Goal: Obtain resource: Download file/media

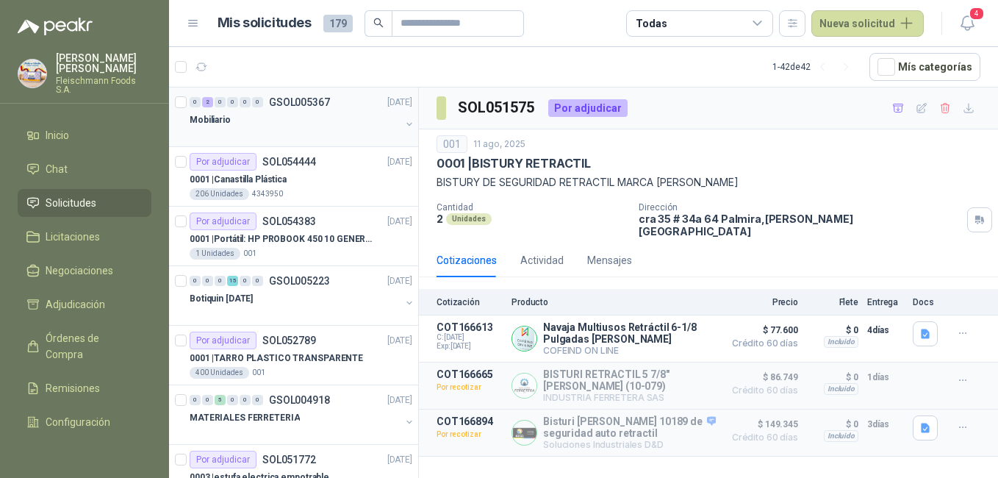
click at [302, 108] on div "0 2 0 0 0 0 GSOL005367 [DATE]" at bounding box center [303, 102] width 226 height 18
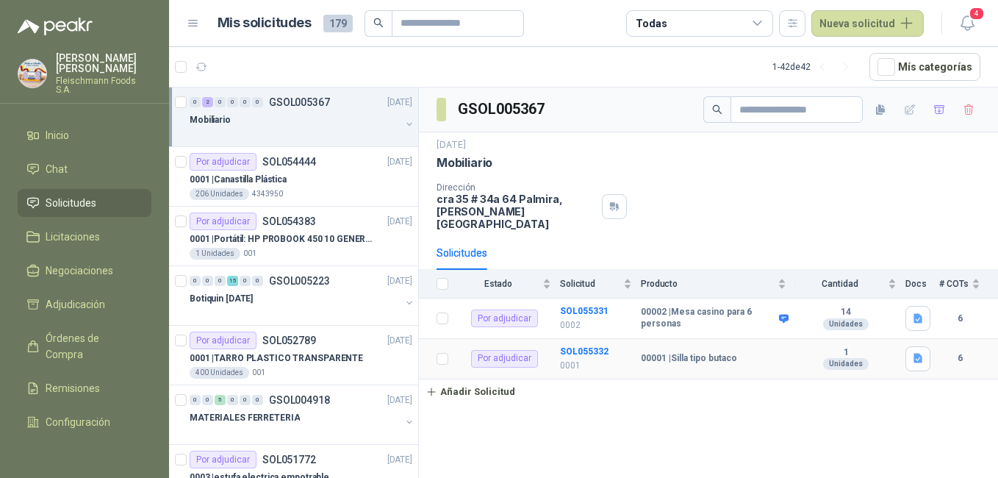
click at [959, 351] on b "6" at bounding box center [959, 358] width 41 height 14
click at [588, 346] on b "SOL055332" at bounding box center [584, 351] width 48 height 10
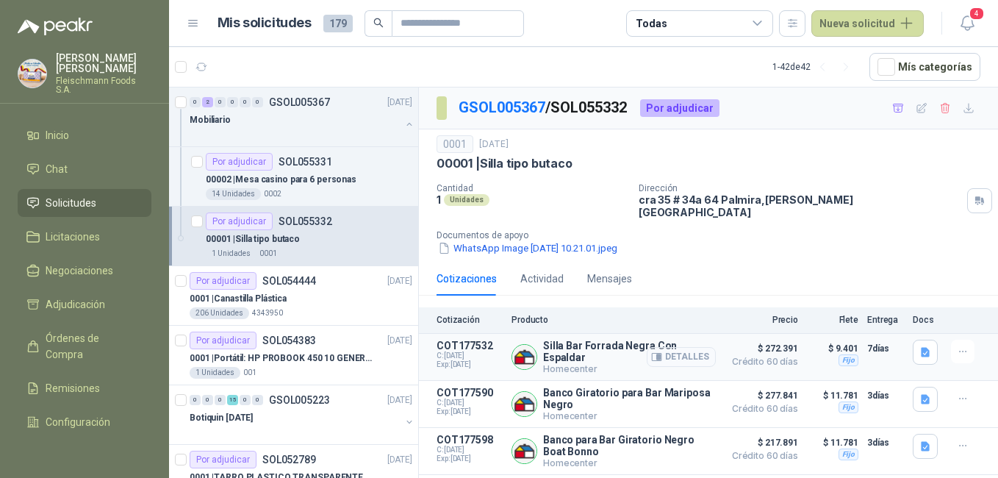
click at [679, 347] on button "Detalles" at bounding box center [680, 357] width 69 height 20
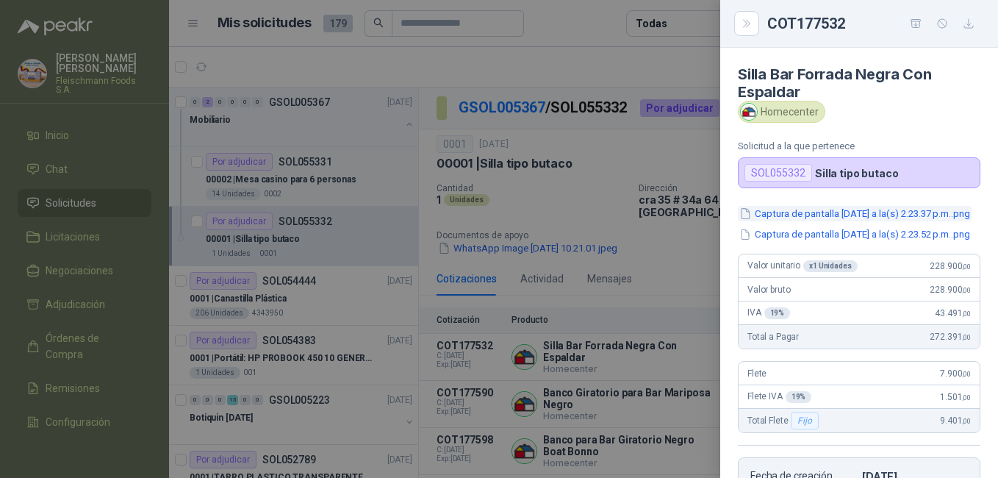
click at [811, 212] on button "Captura de pantalla [DATE] a la(s) 2.23.37 p.m..png" at bounding box center [855, 213] width 234 height 15
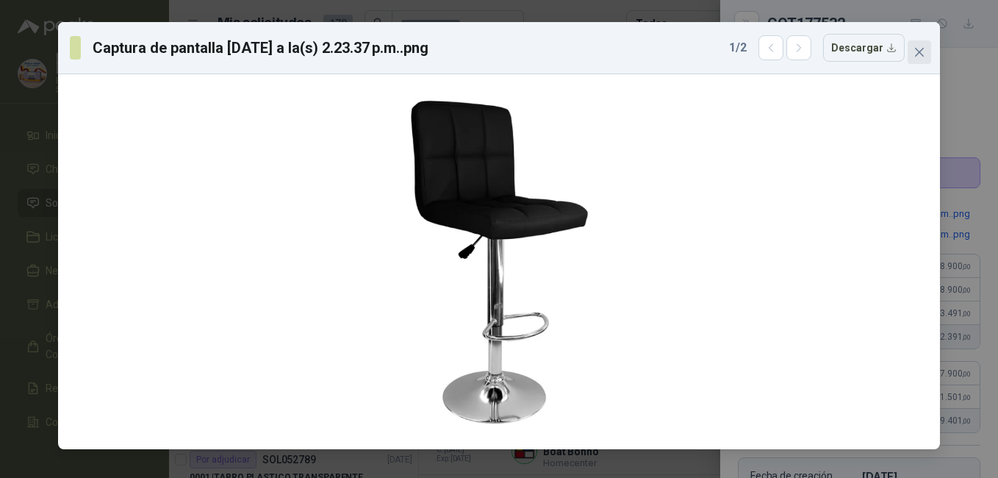
click at [914, 57] on icon "close" at bounding box center [919, 52] width 12 height 12
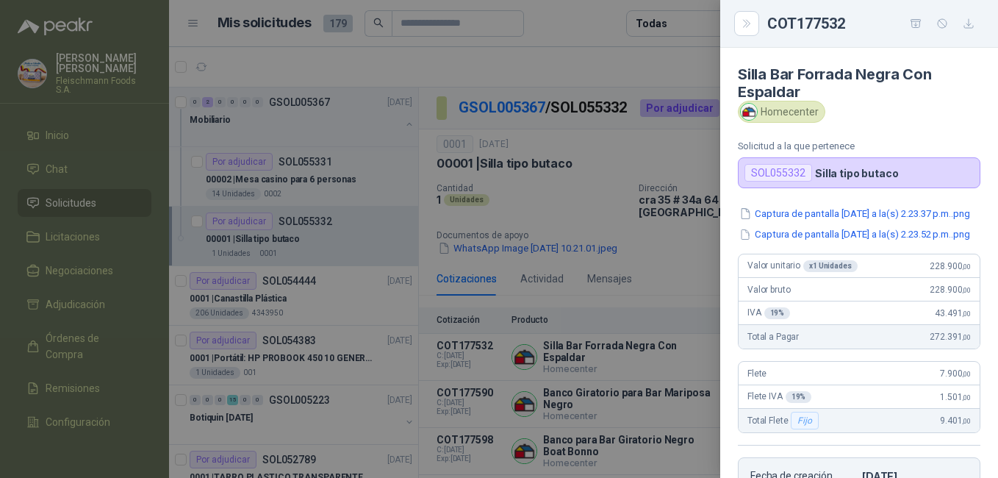
click at [608, 378] on div at bounding box center [499, 239] width 998 height 478
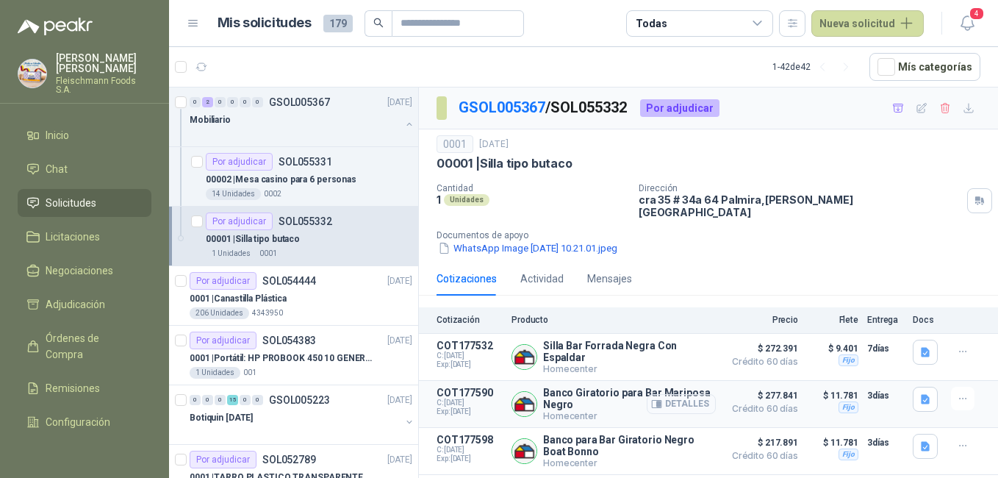
click at [691, 400] on button "Detalles" at bounding box center [680, 404] width 69 height 20
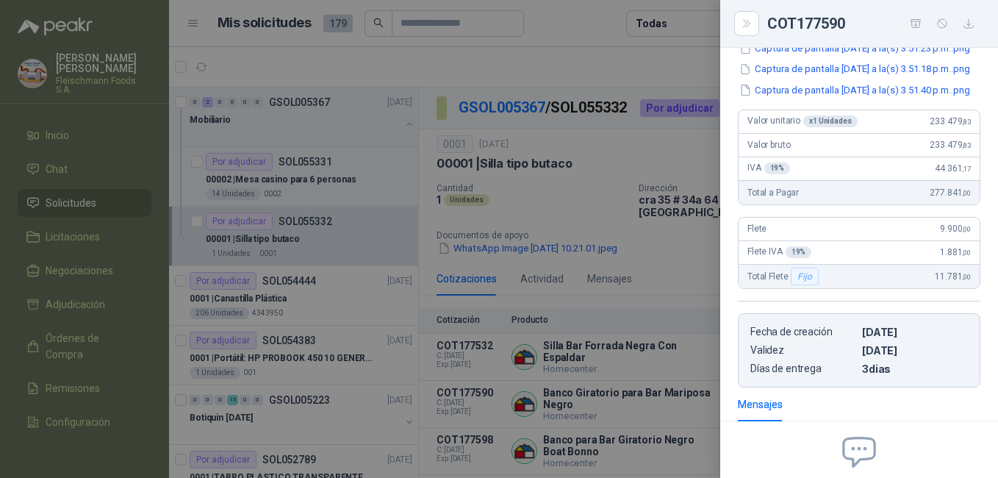
scroll to position [59, 0]
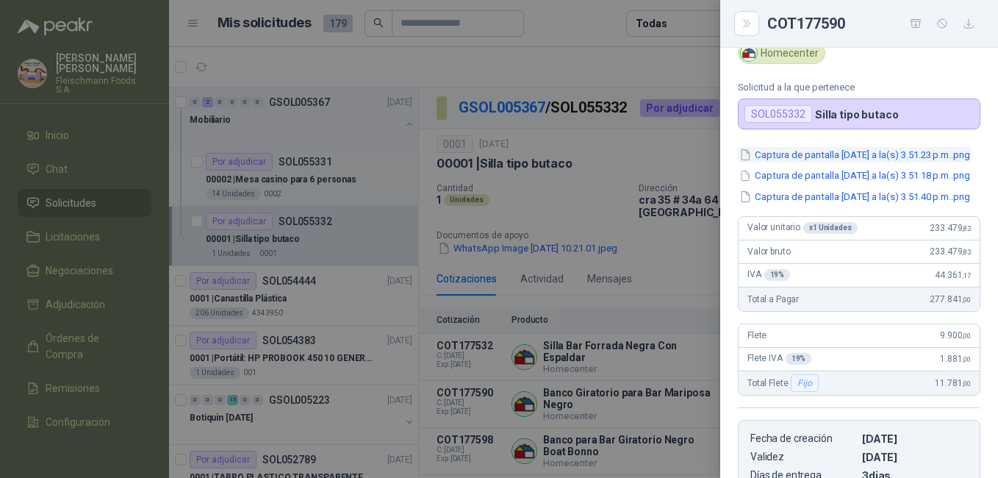
click at [877, 156] on button "Captura de pantalla [DATE] a la(s) 3.51.23 p.m..png" at bounding box center [855, 154] width 234 height 15
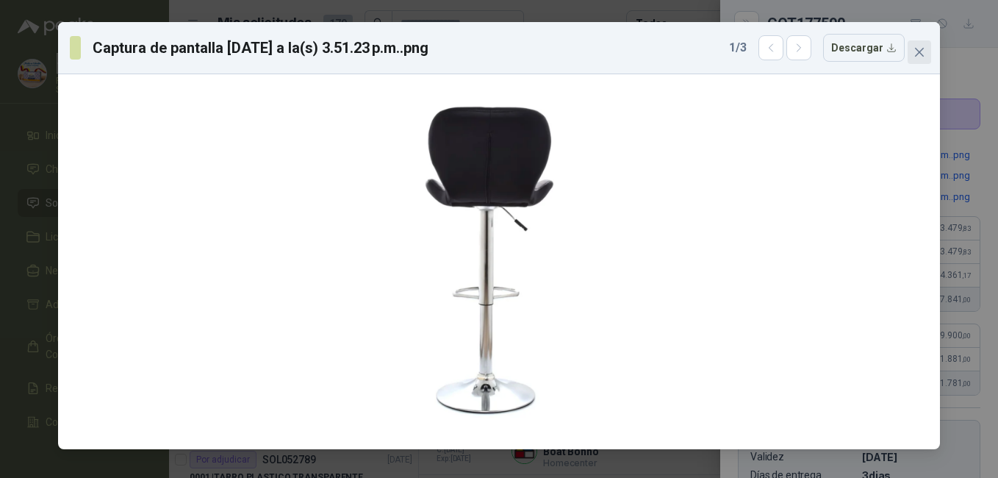
click at [919, 54] on icon "close" at bounding box center [919, 52] width 12 height 12
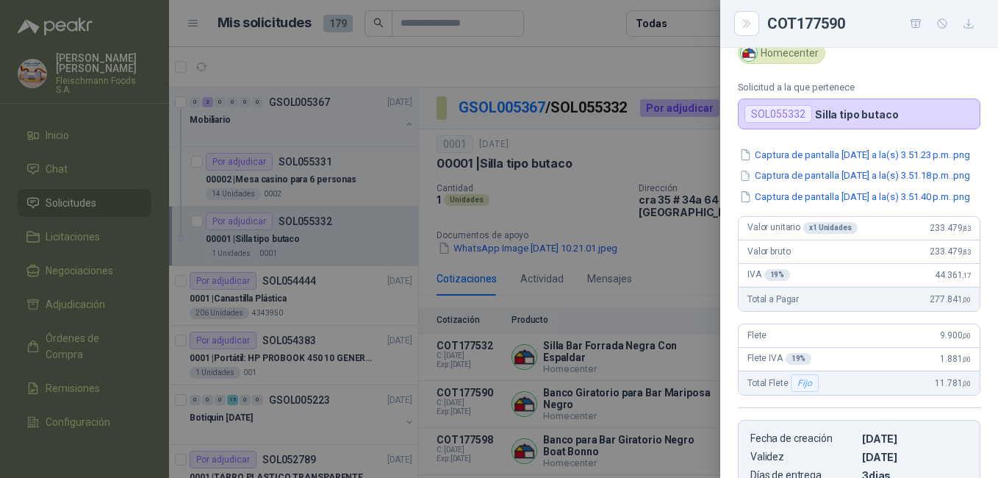
click at [620, 384] on div at bounding box center [499, 239] width 998 height 478
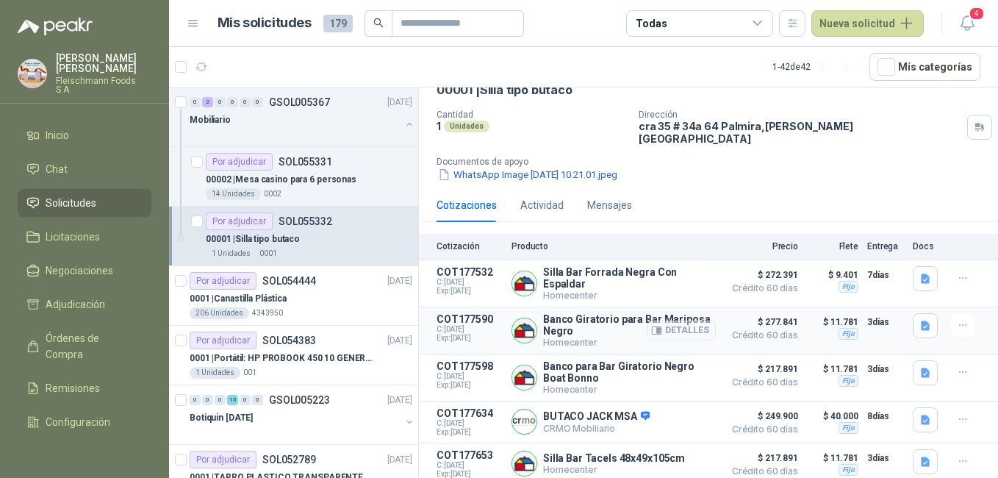
scroll to position [114, 0]
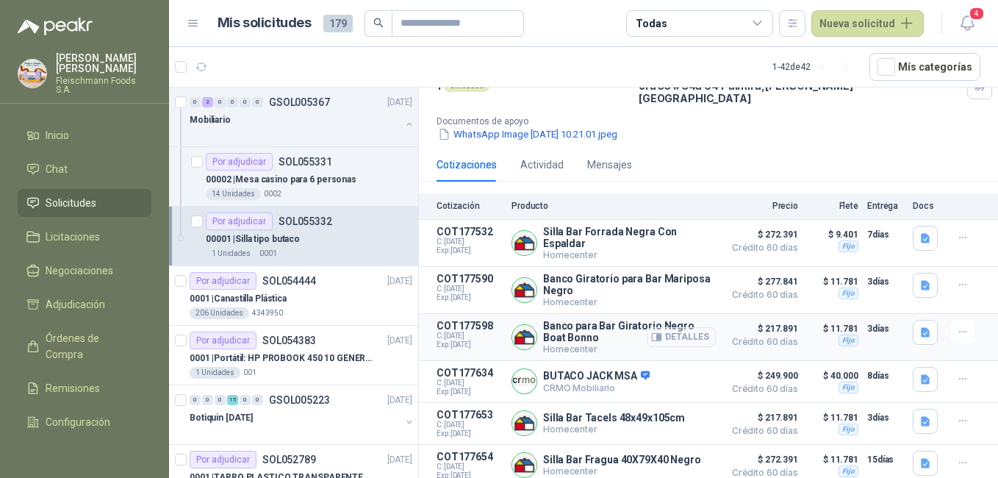
click at [680, 331] on button "Detalles" at bounding box center [680, 337] width 69 height 20
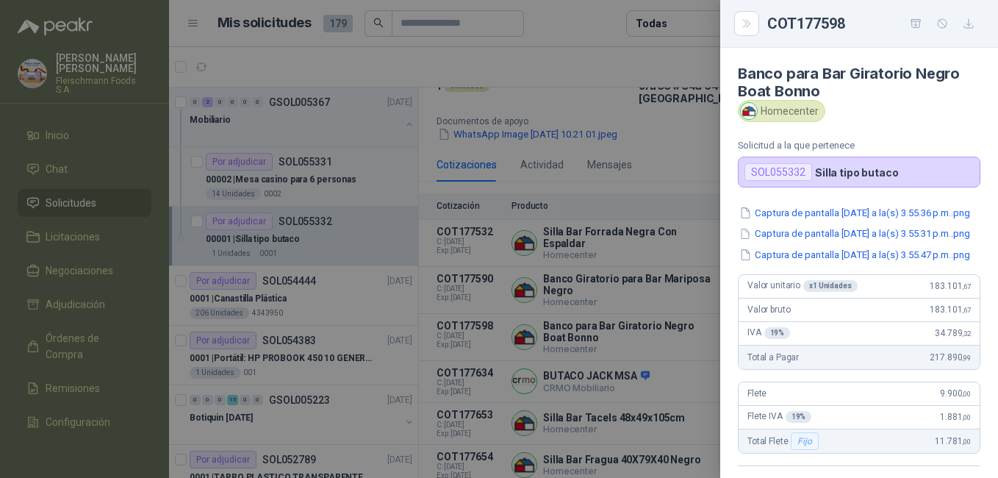
scroll to position [0, 0]
click at [871, 221] on button "Captura de pantalla [DATE] a la(s) 3.55.36 p.m..png" at bounding box center [855, 213] width 234 height 15
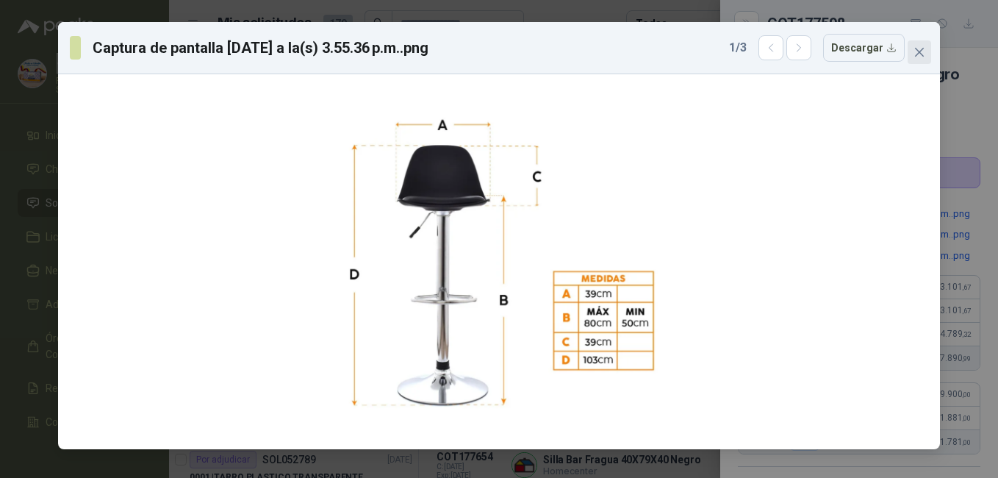
click at [915, 56] on icon "close" at bounding box center [919, 52] width 9 height 9
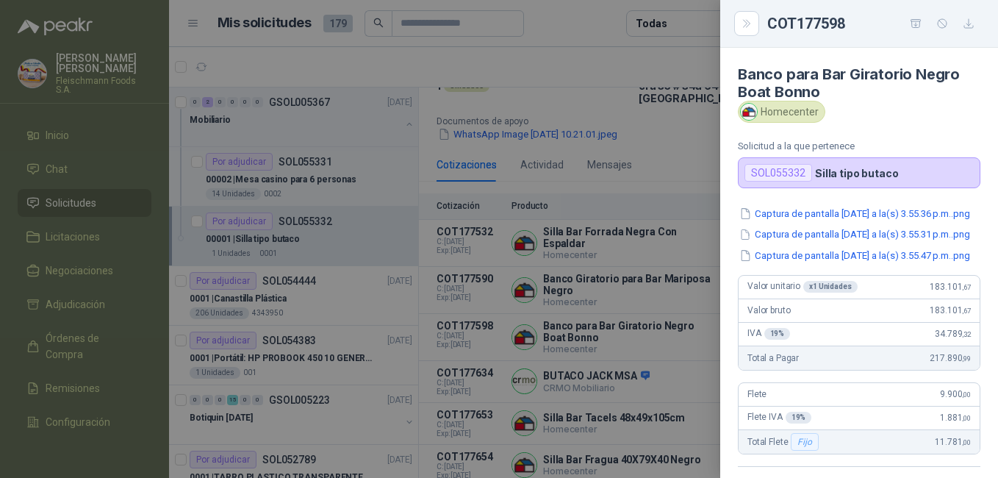
click at [660, 420] on div at bounding box center [499, 239] width 998 height 478
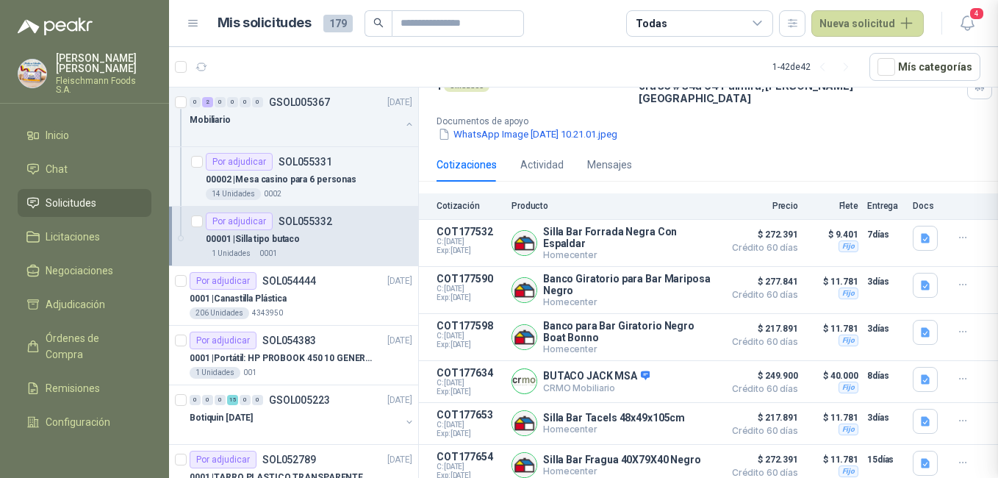
scroll to position [353, 0]
click at [675, 371] on button "Detalles" at bounding box center [680, 381] width 69 height 20
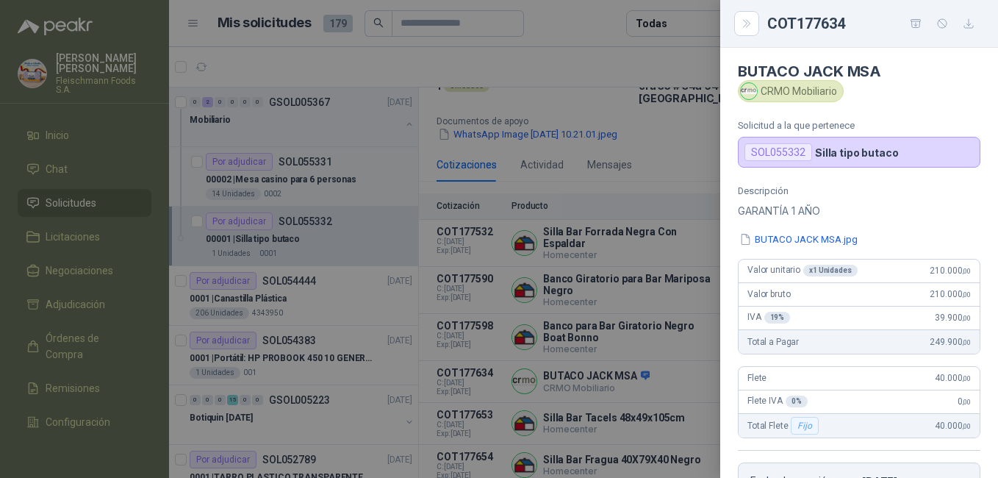
scroll to position [0, 0]
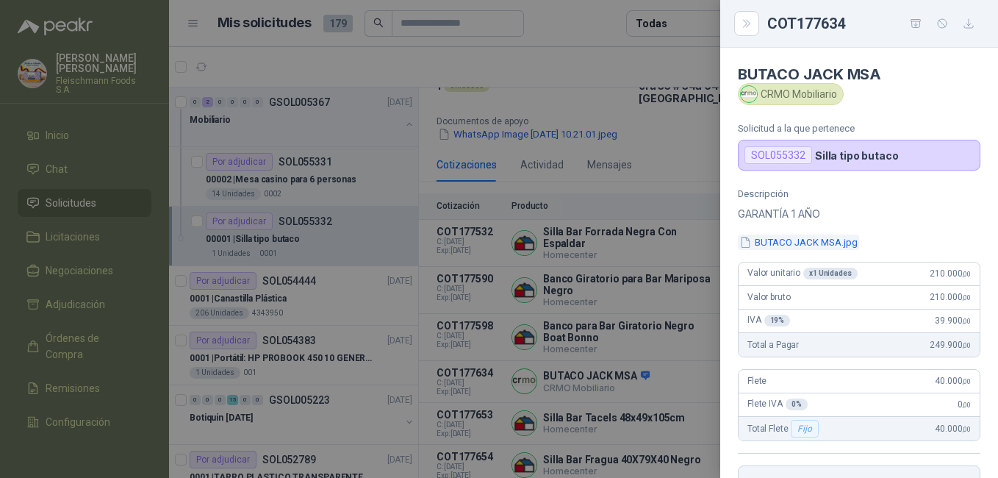
click at [785, 242] on button "BUTACO JACK MSA.jpg" at bounding box center [798, 241] width 121 height 15
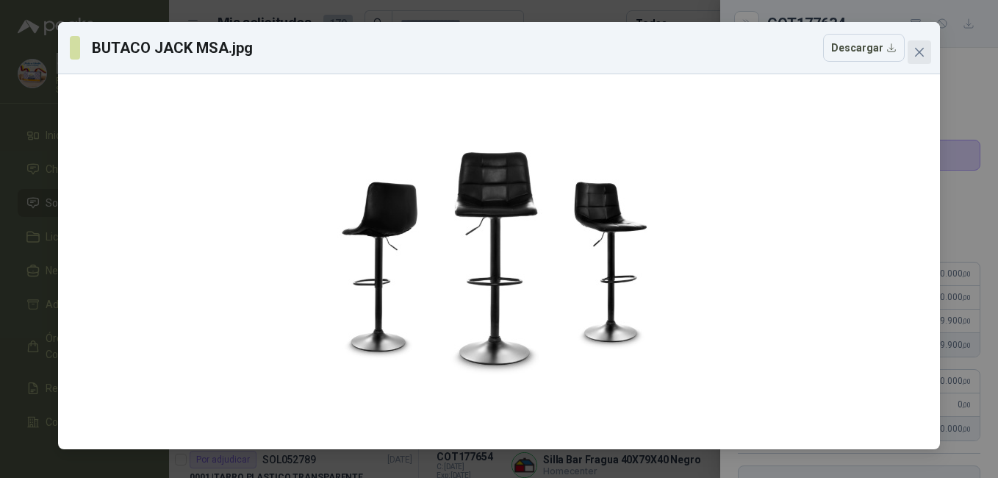
click at [915, 58] on button "Close" at bounding box center [919, 52] width 24 height 24
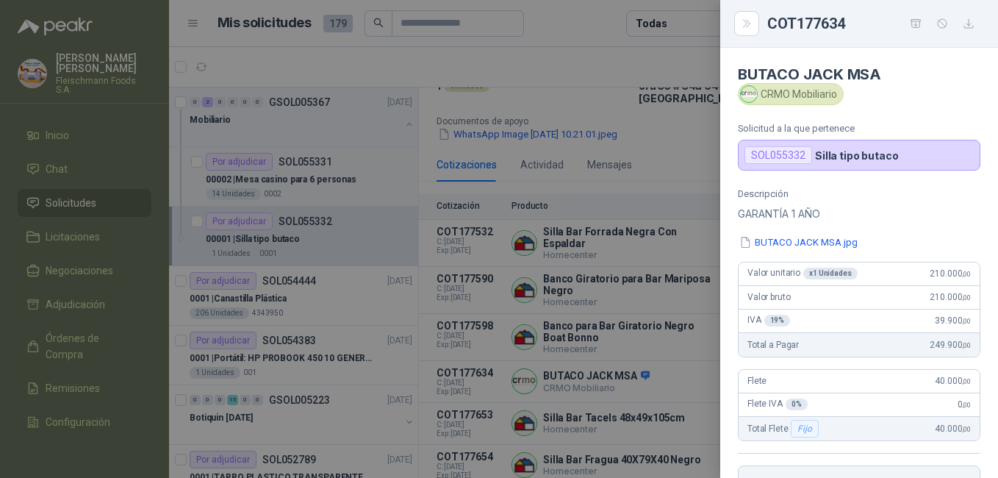
click at [586, 316] on div at bounding box center [499, 239] width 998 height 478
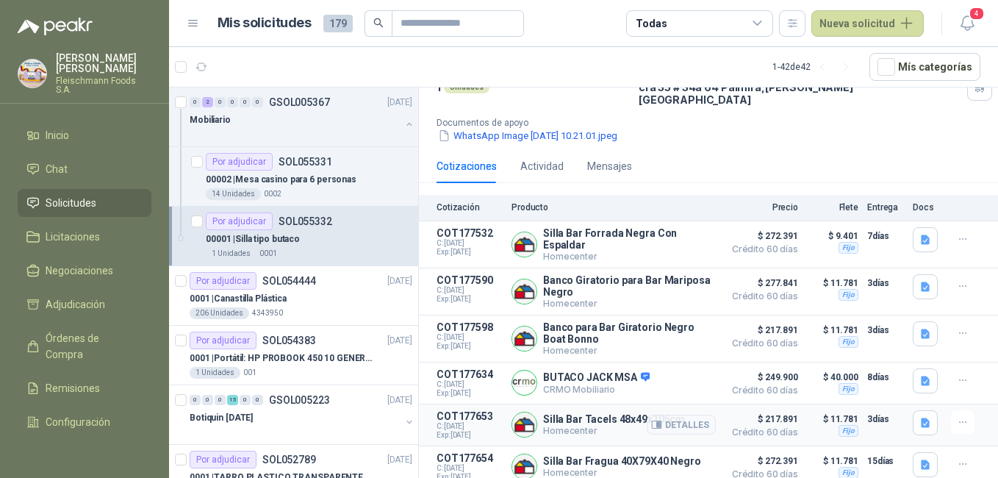
scroll to position [114, 0]
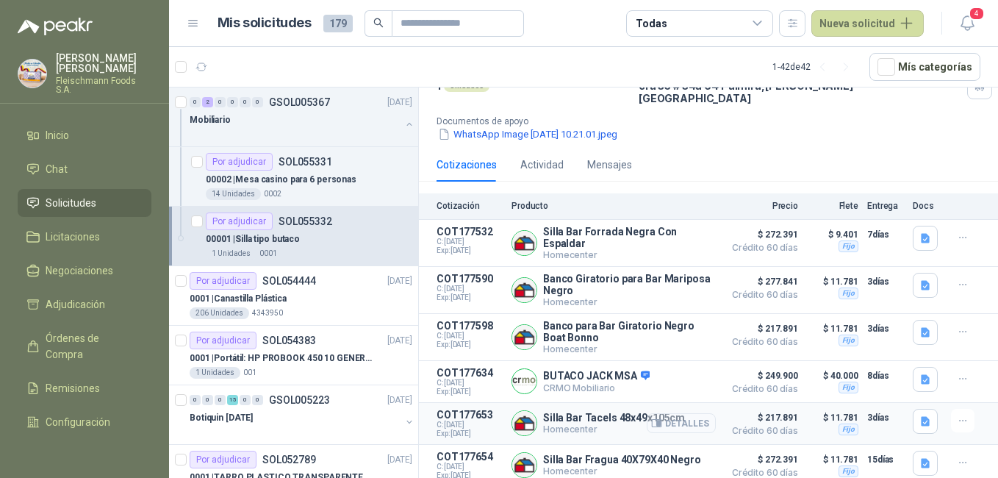
click at [670, 419] on button "Detalles" at bounding box center [680, 423] width 69 height 20
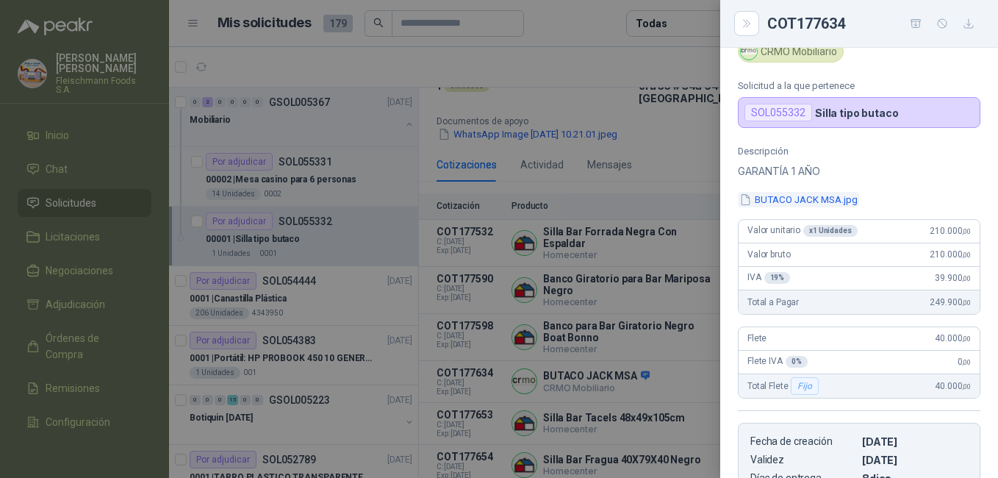
scroll to position [0, 0]
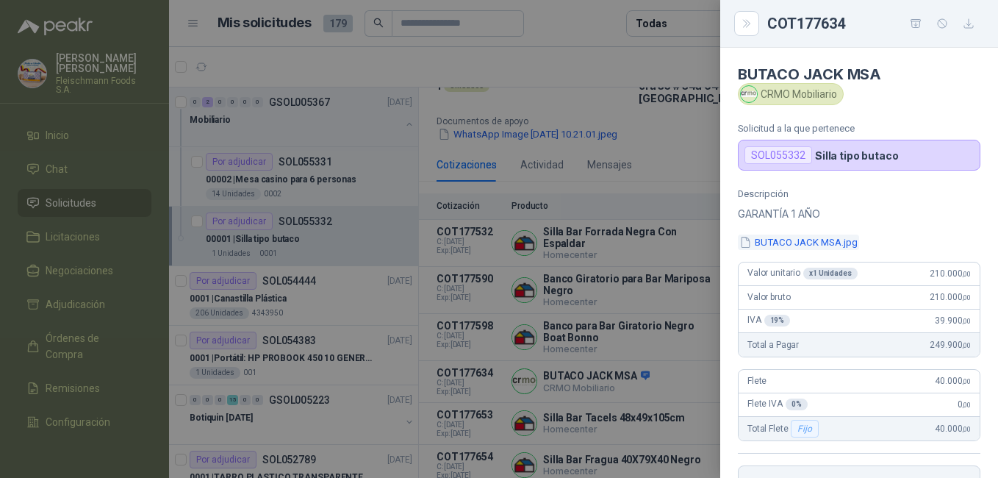
click at [800, 238] on button "BUTACO JACK MSA.jpg" at bounding box center [798, 241] width 121 height 15
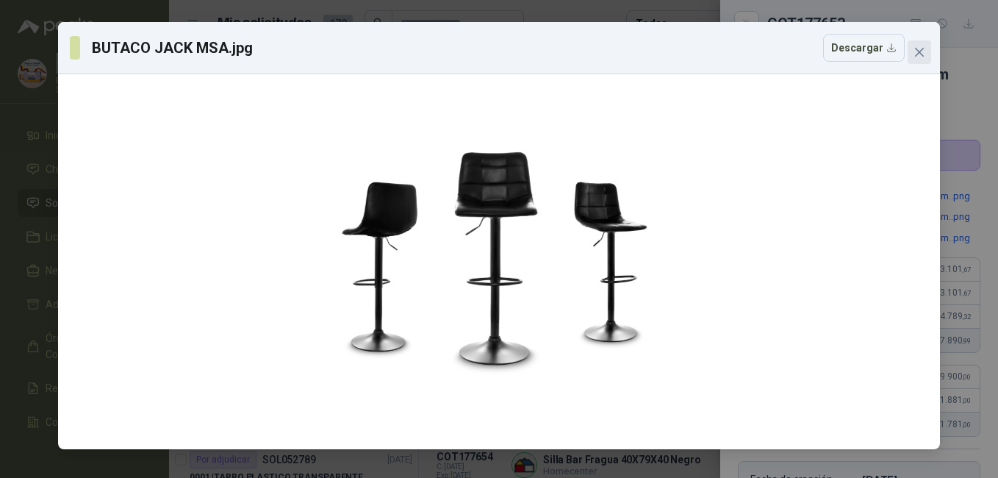
click at [919, 57] on icon "close" at bounding box center [919, 52] width 12 height 12
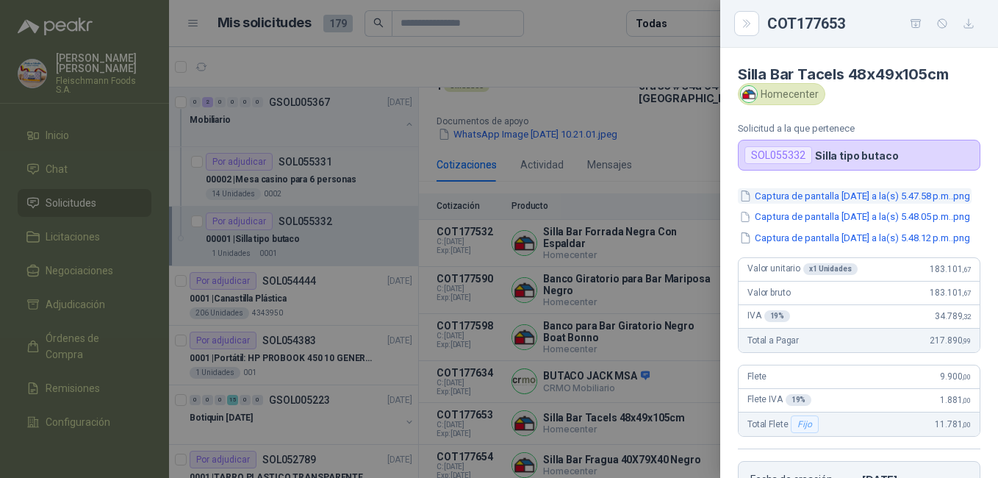
click at [836, 203] on button "Captura de pantalla [DATE] a la(s) 5.47.58 p.m..png" at bounding box center [855, 195] width 234 height 15
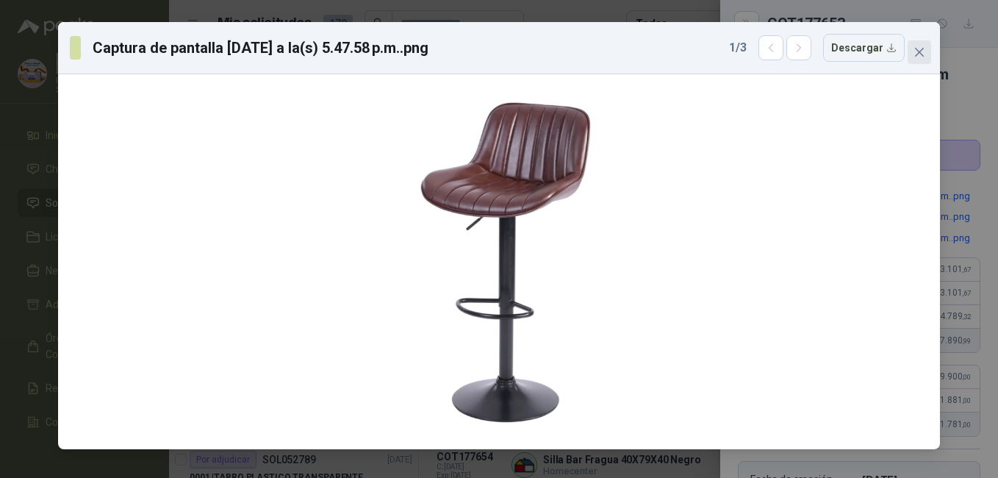
click at [919, 55] on icon "close" at bounding box center [919, 52] width 12 height 12
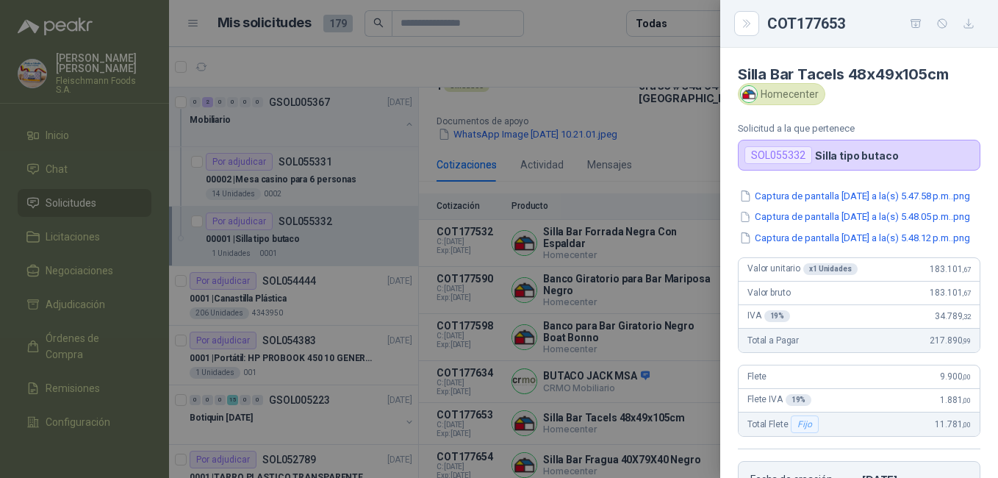
click at [569, 381] on div at bounding box center [499, 239] width 998 height 478
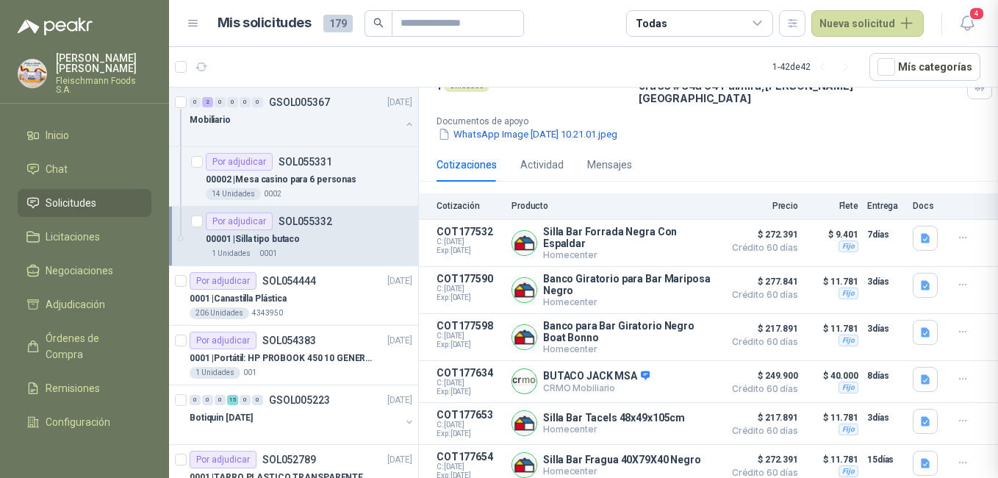
scroll to position [335, 0]
click at [668, 455] on button "Detalles" at bounding box center [680, 465] width 69 height 20
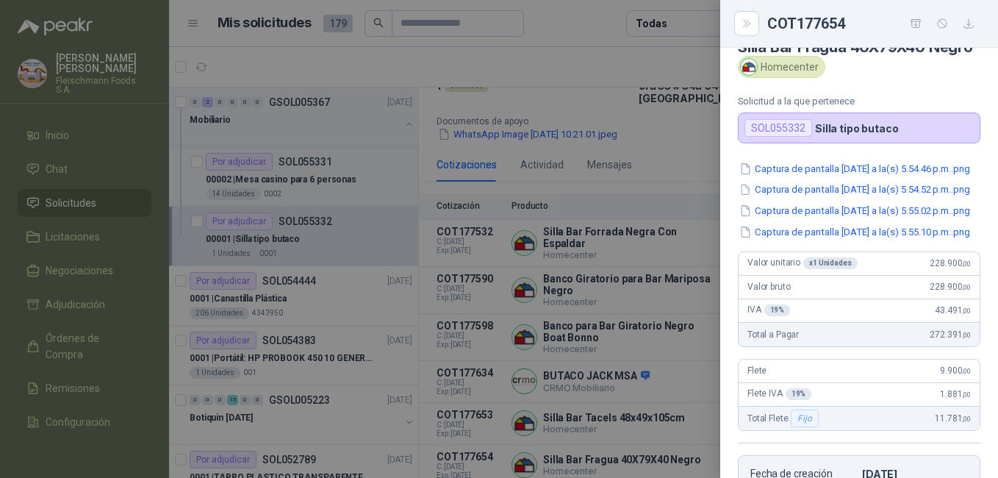
scroll to position [18, 0]
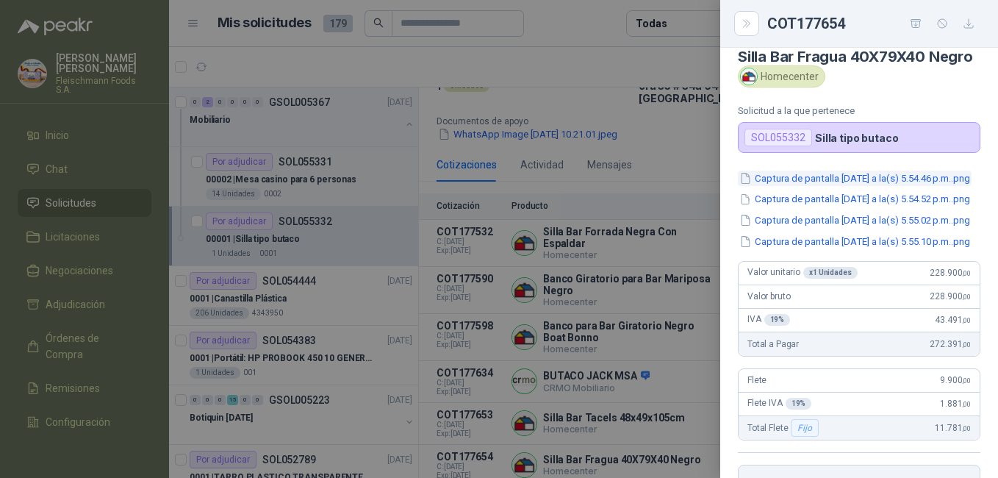
click at [818, 186] on button "Captura de pantalla [DATE] a la(s) 5.54.46 p.m..png" at bounding box center [855, 177] width 234 height 15
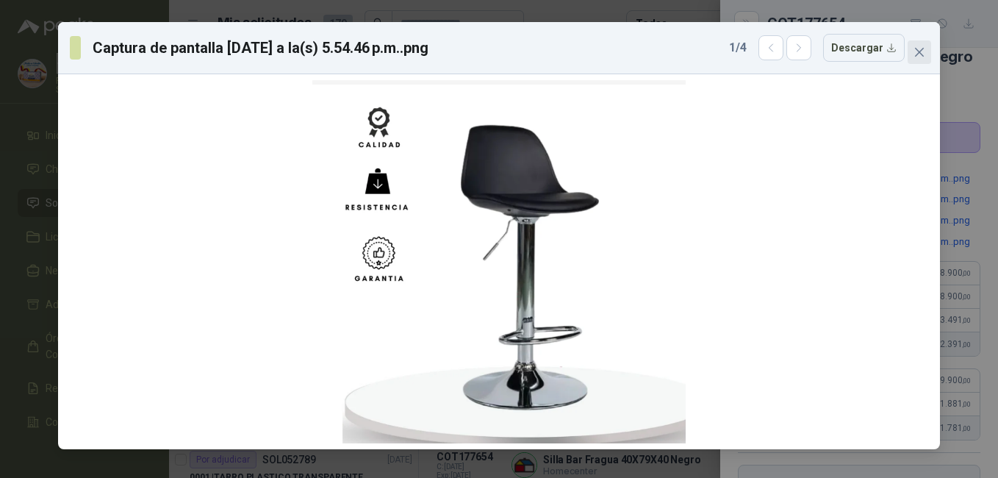
click at [926, 43] on button "Close" at bounding box center [919, 52] width 24 height 24
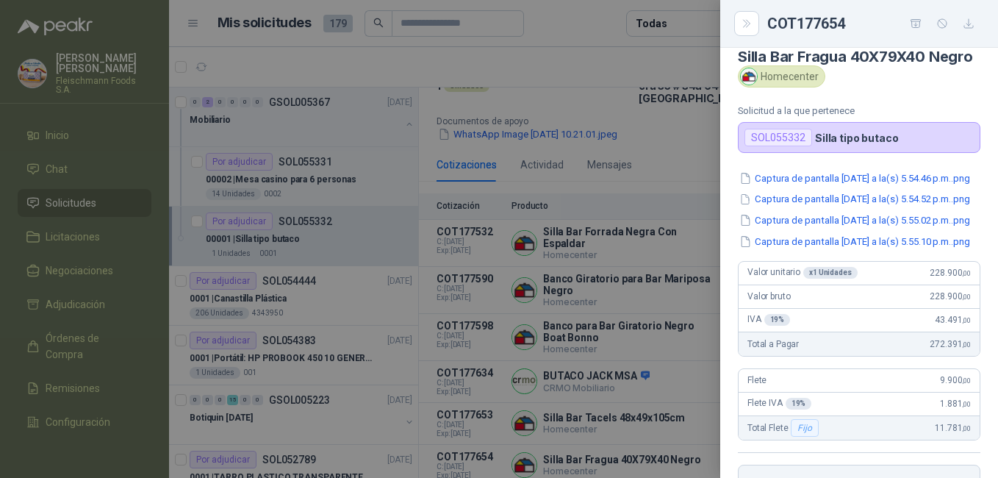
click at [498, 374] on div at bounding box center [499, 239] width 998 height 478
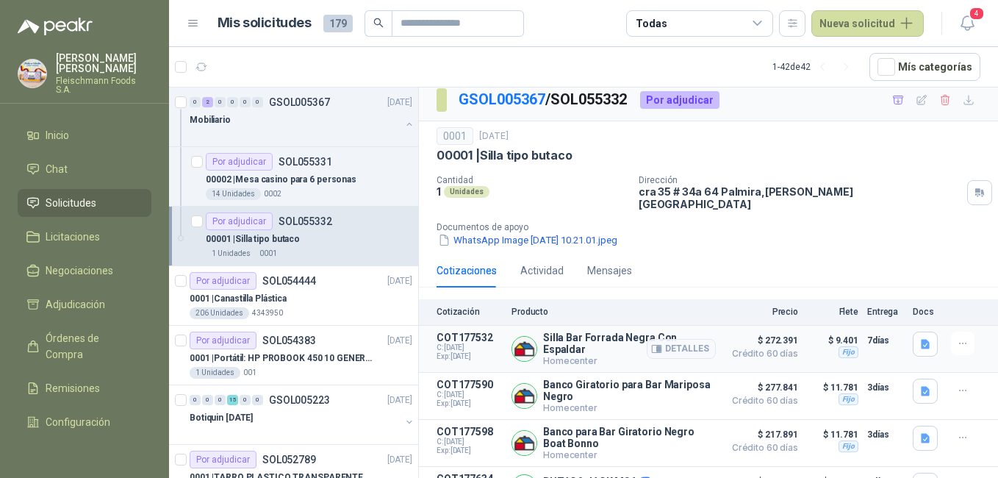
scroll to position [0, 0]
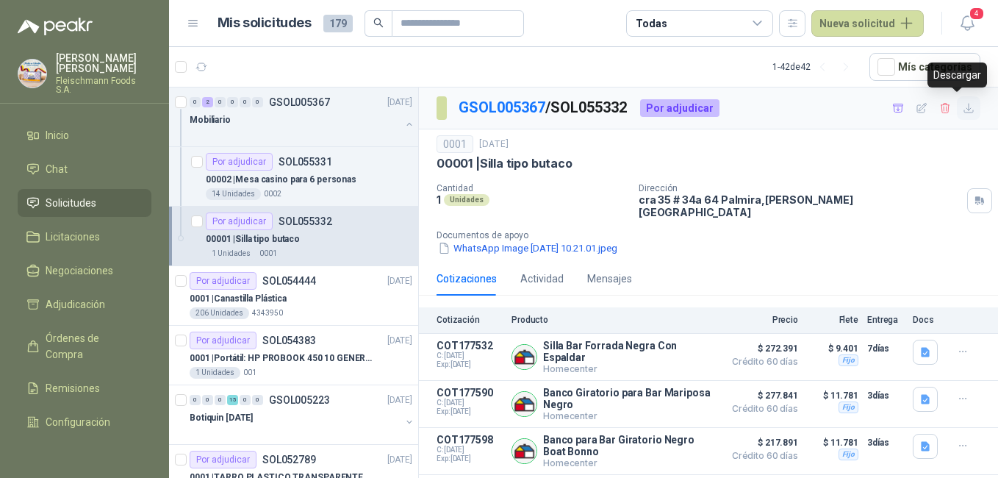
click at [962, 107] on icon "button" at bounding box center [968, 108] width 12 height 12
click at [675, 347] on button "Detalles" at bounding box center [680, 357] width 69 height 20
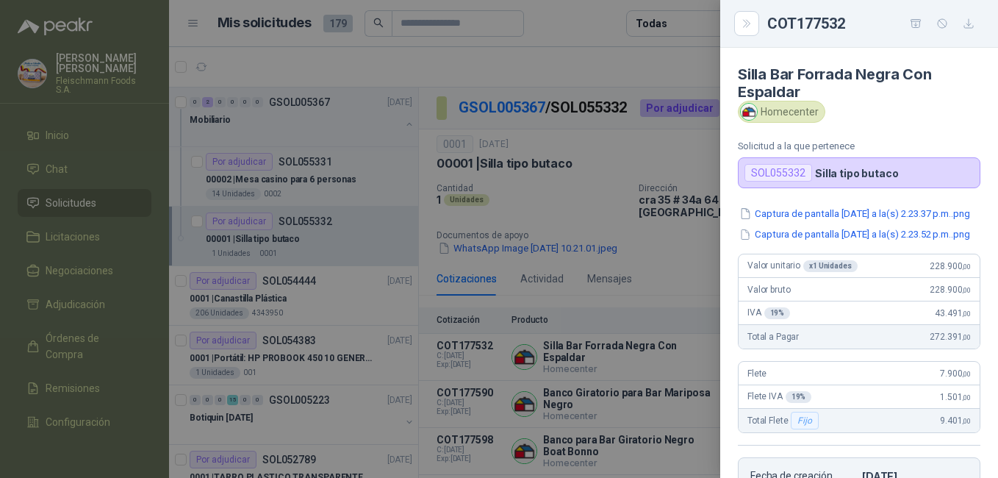
click at [901, 235] on div "Captura de pantalla [DATE] a la(s) 2.23.37 p.m..png Captura de pantalla [DATE] …" at bounding box center [859, 224] width 242 height 36
click at [883, 221] on button "Captura de pantalla [DATE] a la(s) 2.23.37 p.m..png" at bounding box center [855, 213] width 234 height 15
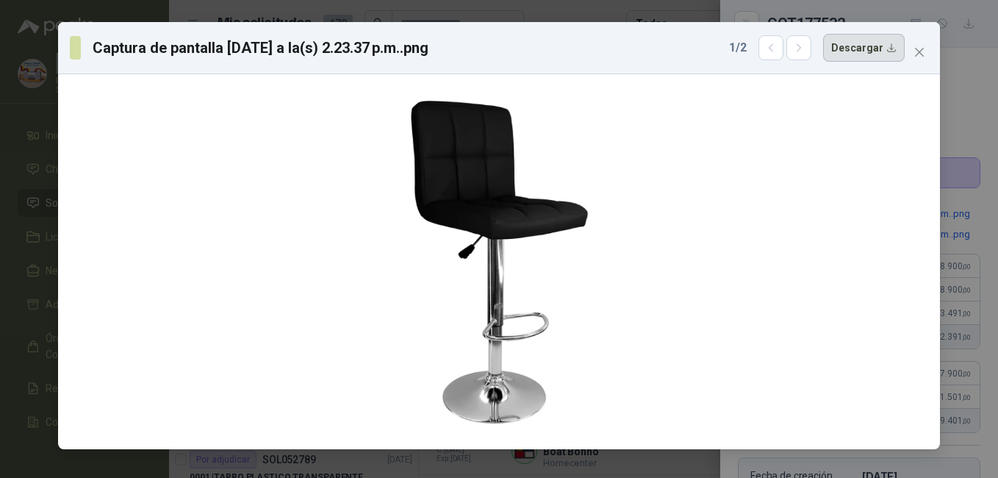
click at [862, 60] on button "Descargar" at bounding box center [864, 48] width 82 height 28
click at [924, 58] on button "Close" at bounding box center [919, 52] width 24 height 24
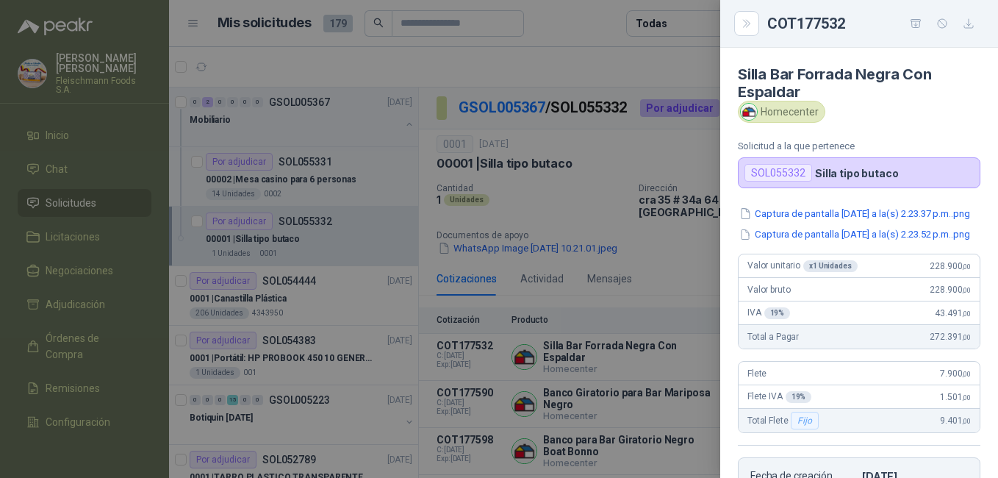
click at [622, 436] on div at bounding box center [499, 239] width 998 height 478
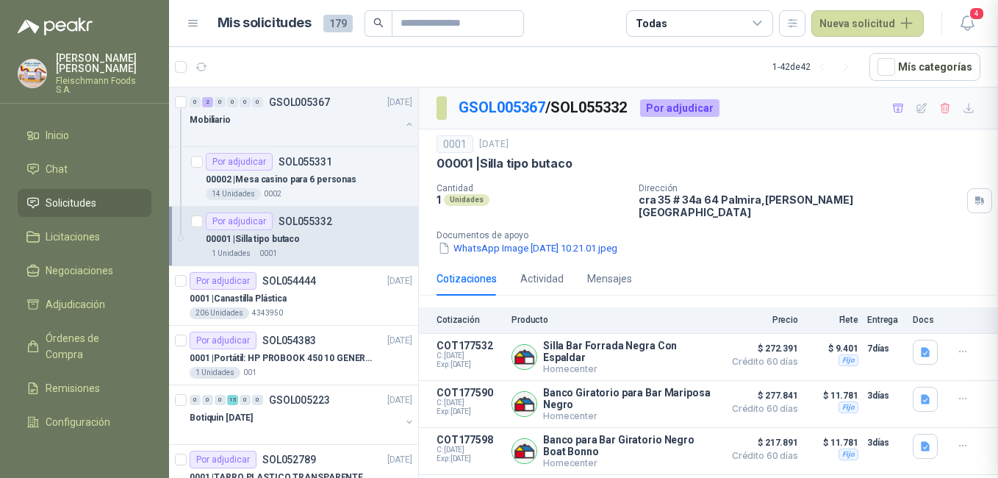
scroll to position [320, 0]
click at [677, 395] on button "Detalles" at bounding box center [680, 404] width 69 height 20
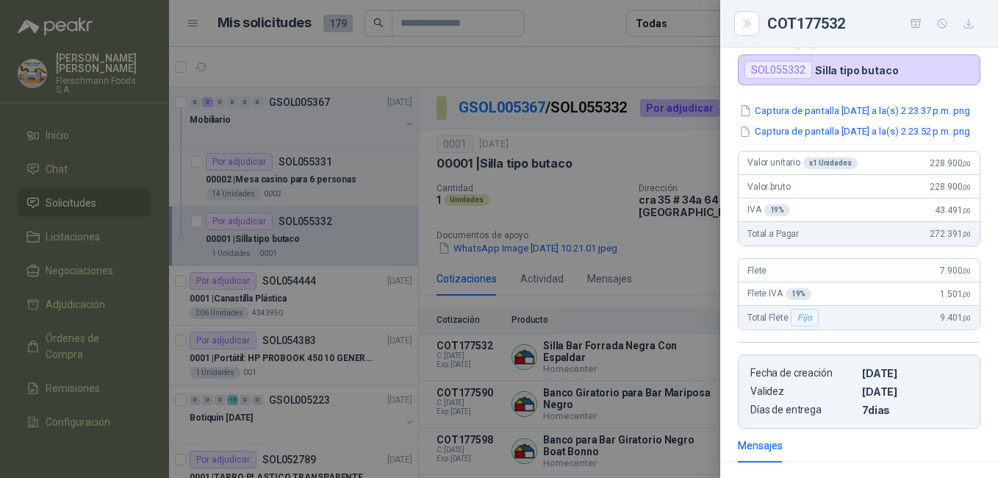
scroll to position [0, 0]
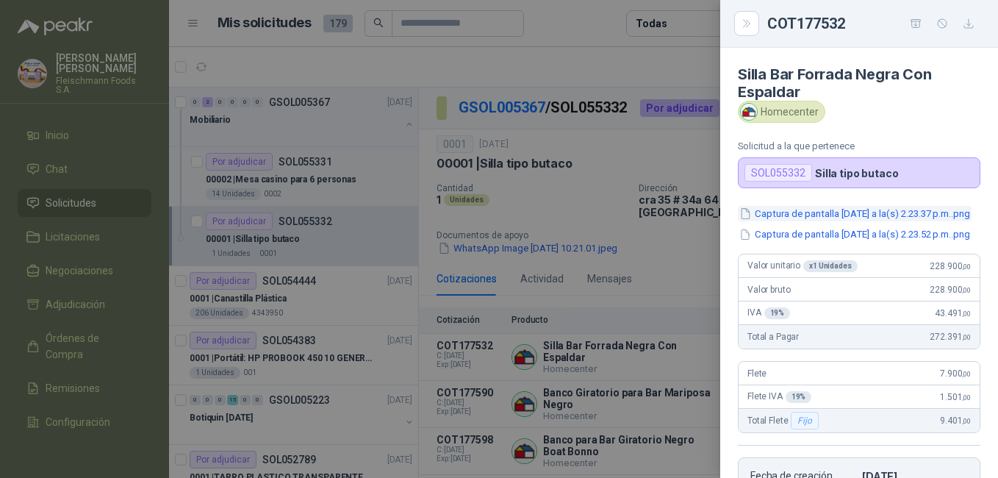
click at [892, 212] on button "Captura de pantalla [DATE] a la(s) 2.23.37 p.m..png" at bounding box center [855, 213] width 234 height 15
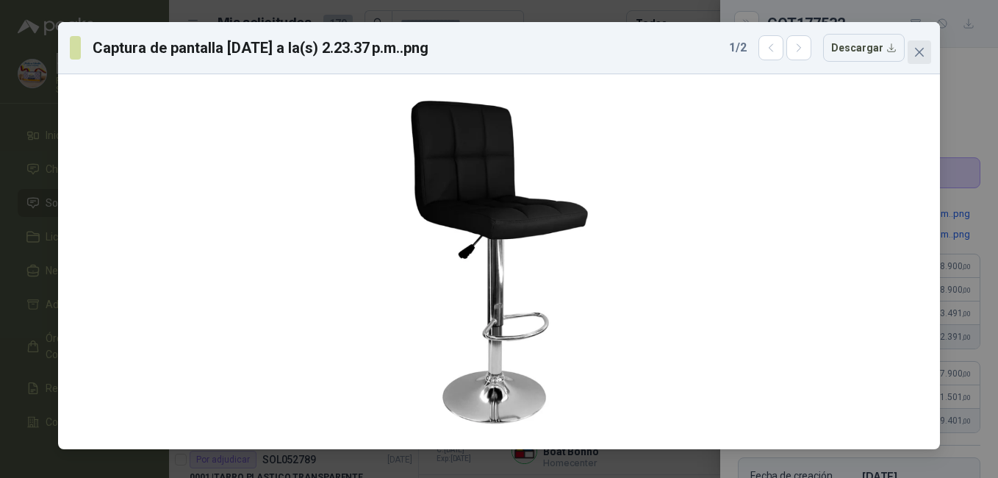
click at [914, 57] on icon "close" at bounding box center [919, 52] width 12 height 12
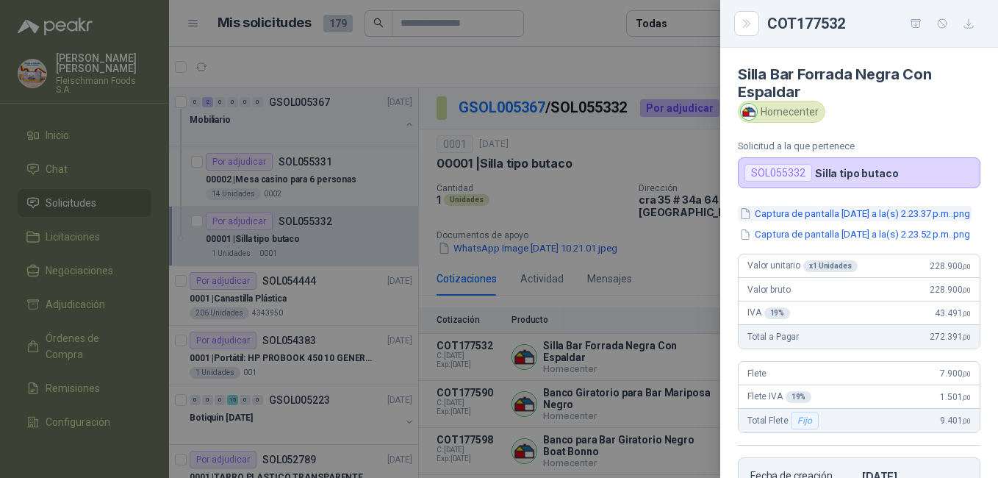
click at [847, 216] on button "Captura de pantalla [DATE] a la(s) 2.23.37 p.m..png" at bounding box center [855, 213] width 234 height 15
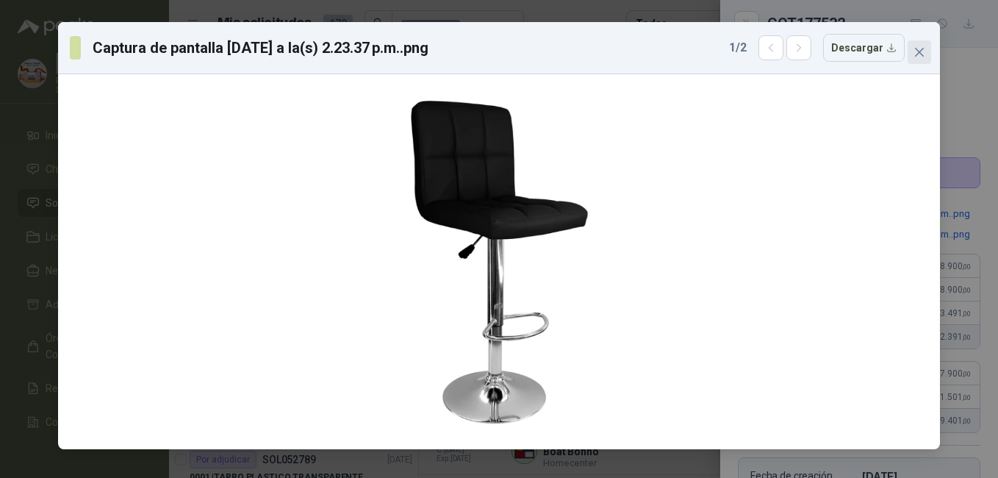
click at [927, 57] on span "Close" at bounding box center [919, 52] width 24 height 12
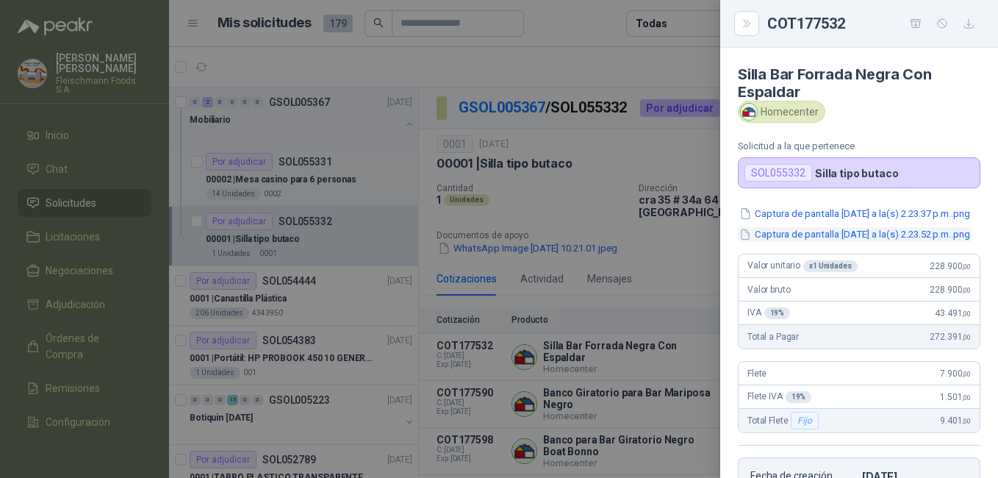
click at [877, 242] on button "Captura de pantalla [DATE] a la(s) 2.23.52 p.m..png" at bounding box center [855, 234] width 234 height 15
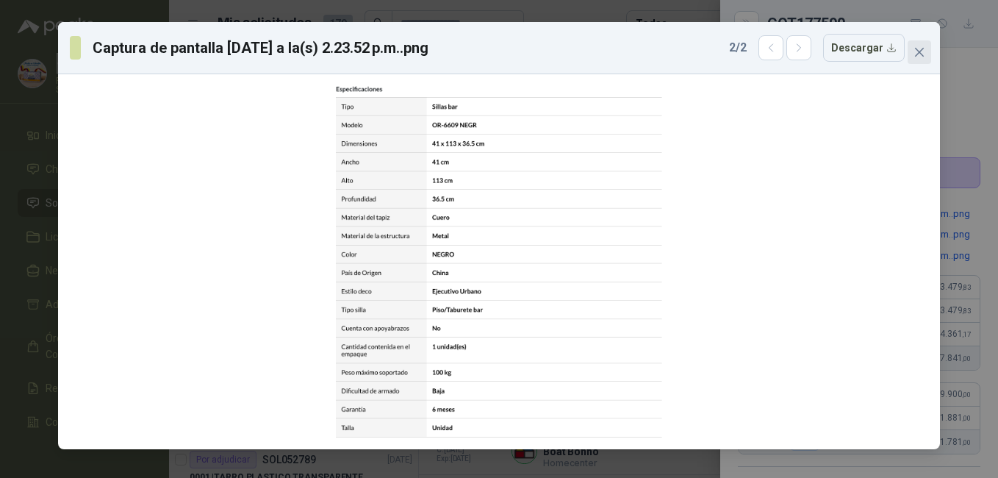
click at [926, 54] on span "Close" at bounding box center [919, 52] width 24 height 12
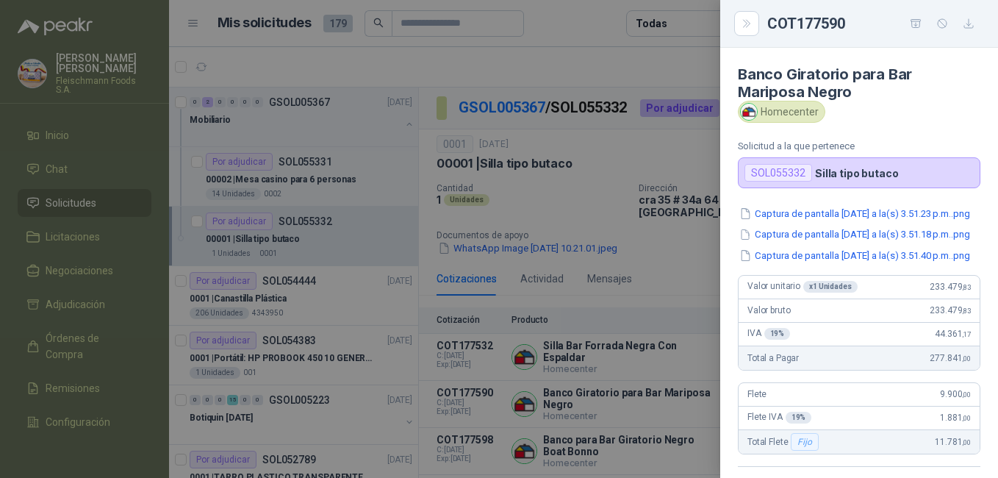
click at [616, 375] on div at bounding box center [499, 239] width 998 height 478
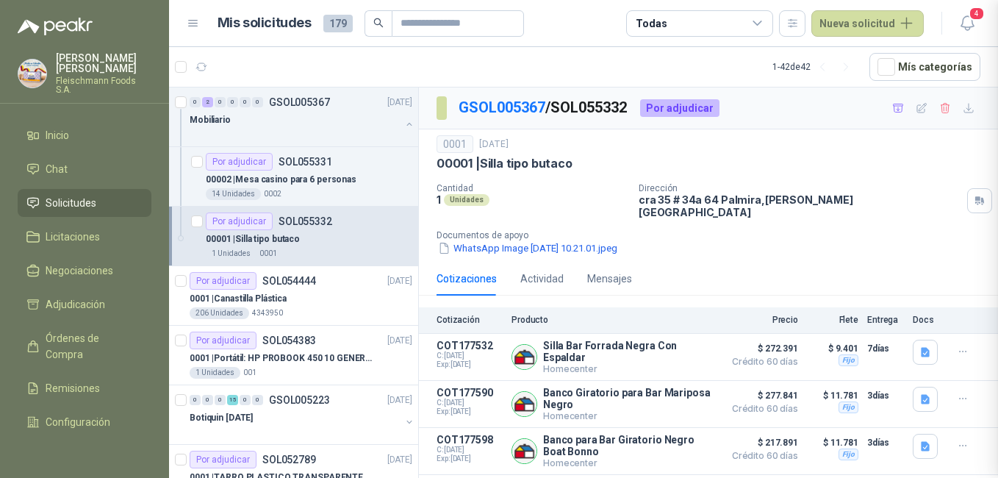
scroll to position [353, 0]
click at [646, 394] on button "Detalles" at bounding box center [680, 404] width 69 height 20
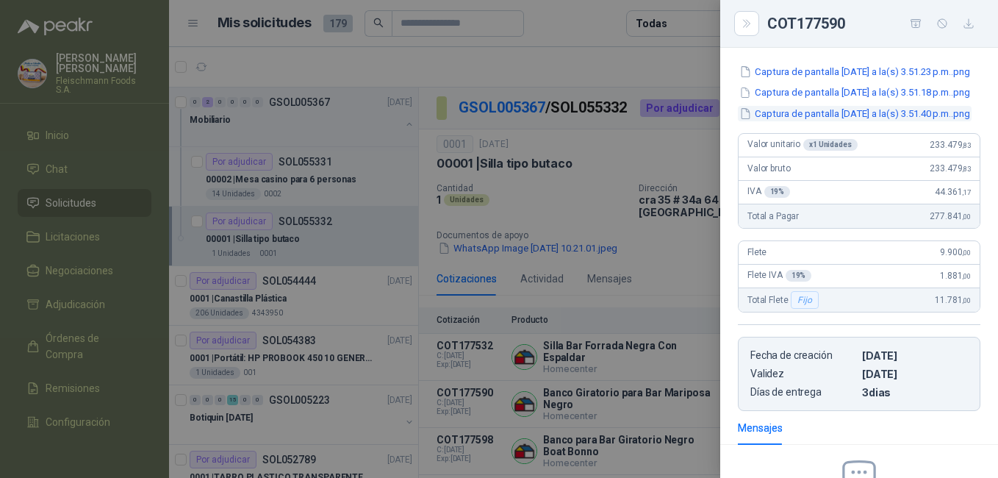
scroll to position [0, 0]
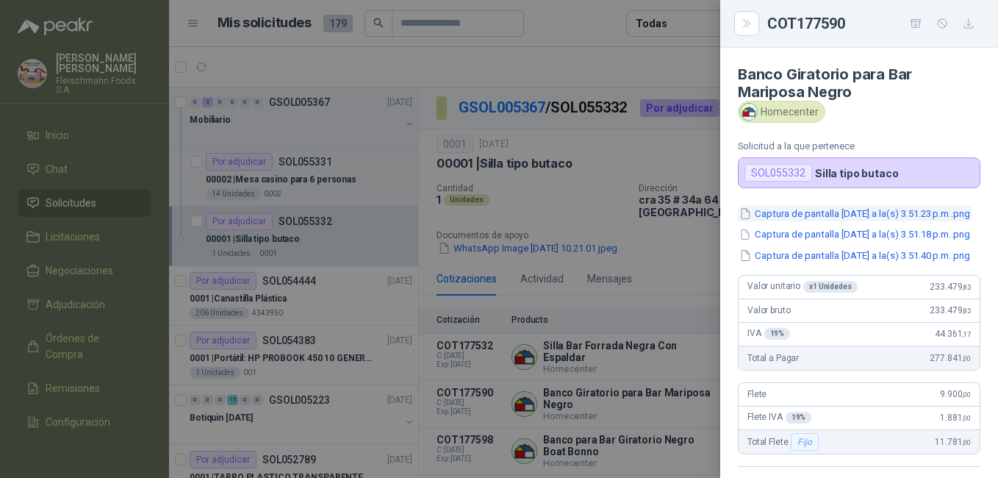
click at [845, 213] on button "Captura de pantalla [DATE] a la(s) 3.51.23 p.m..png" at bounding box center [855, 213] width 234 height 15
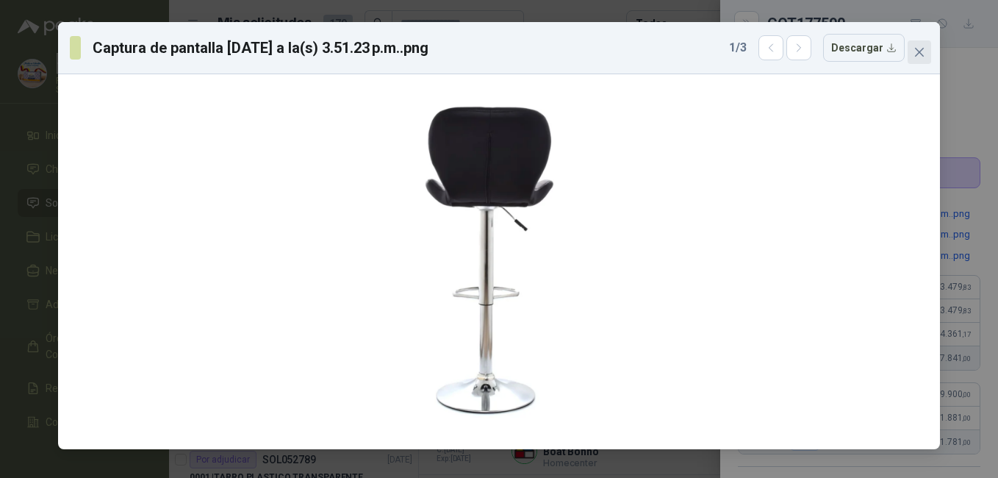
click at [911, 56] on span "Close" at bounding box center [919, 52] width 24 height 12
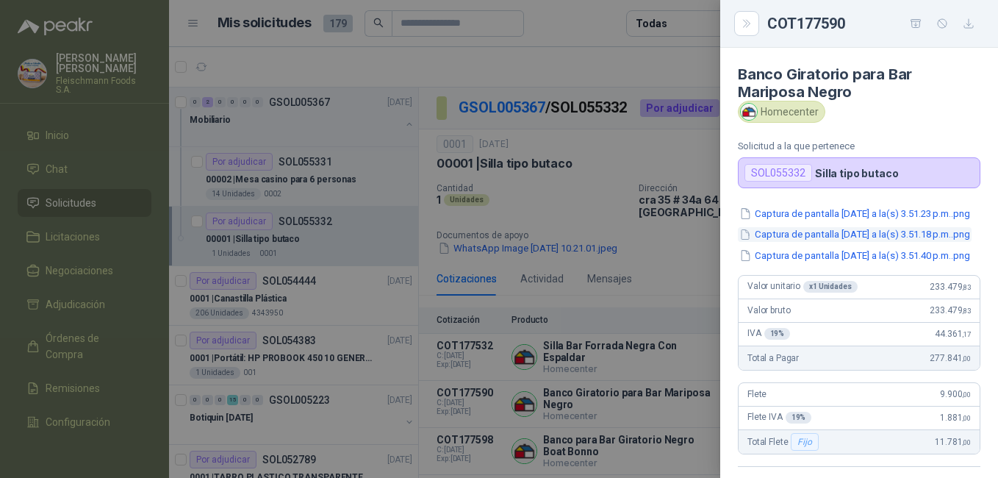
click at [826, 242] on button "Captura de pantalla [DATE] a la(s) 3.51.18 p.m..png" at bounding box center [855, 234] width 234 height 15
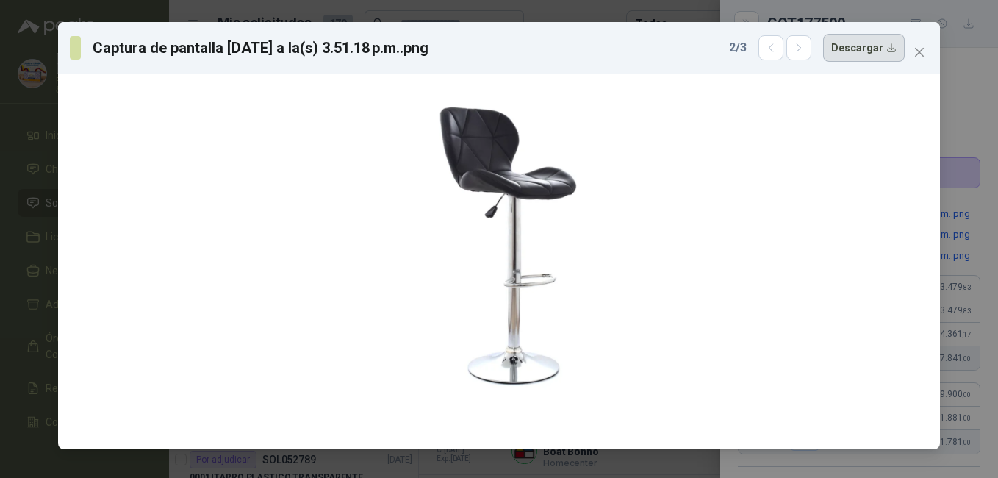
click at [888, 49] on button "Descargar" at bounding box center [864, 48] width 82 height 28
click at [918, 49] on icon "close" at bounding box center [919, 52] width 12 height 12
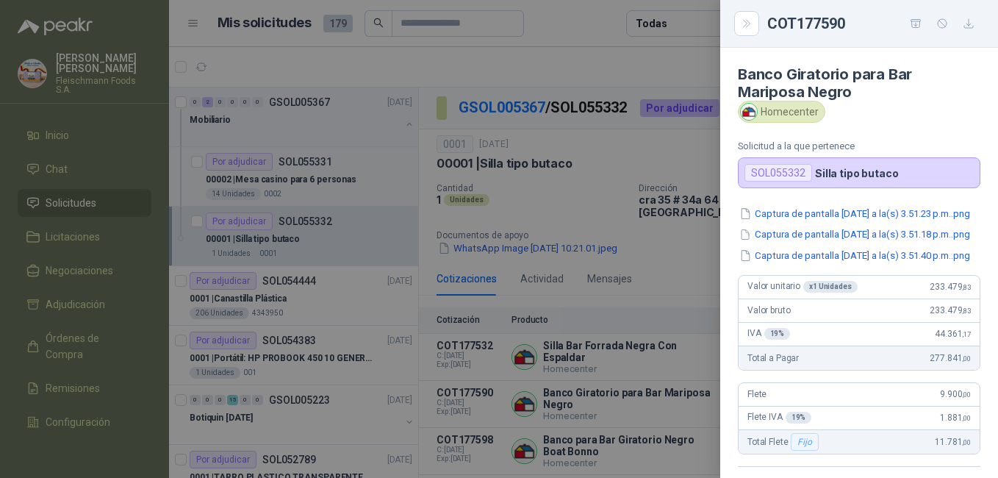
click at [569, 415] on div at bounding box center [499, 239] width 998 height 478
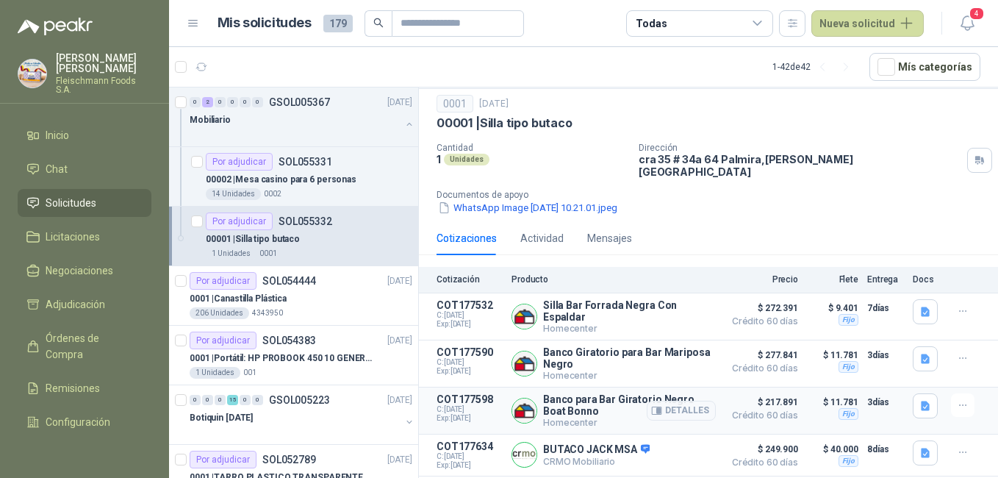
scroll to position [114, 0]
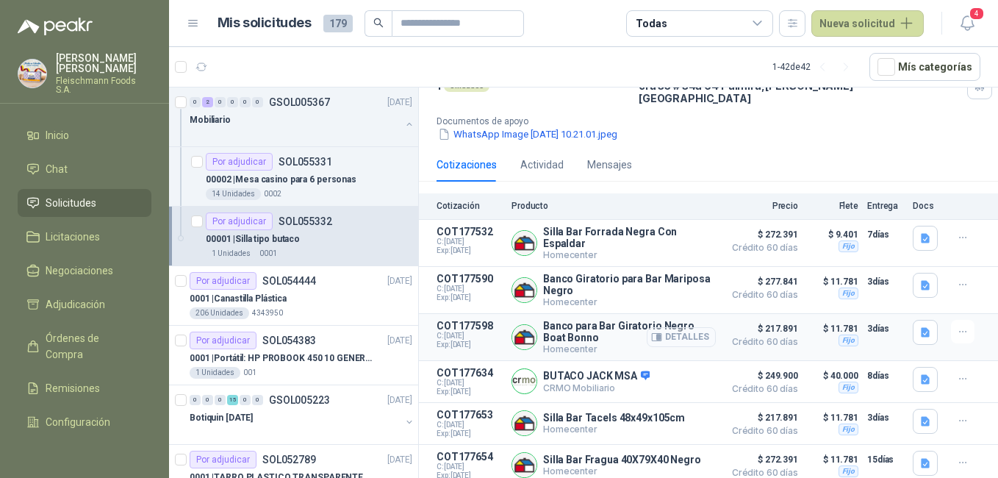
click at [668, 331] on button "Detalles" at bounding box center [680, 337] width 69 height 20
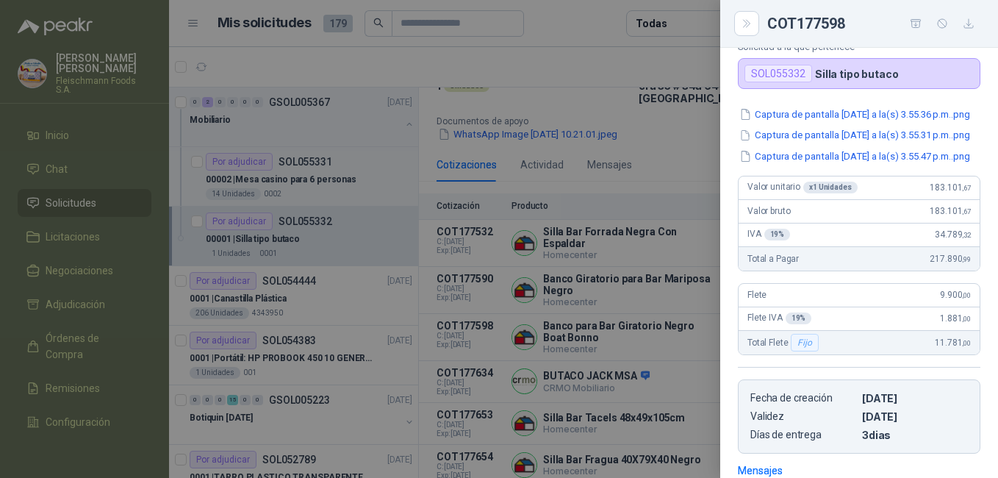
scroll to position [0, 0]
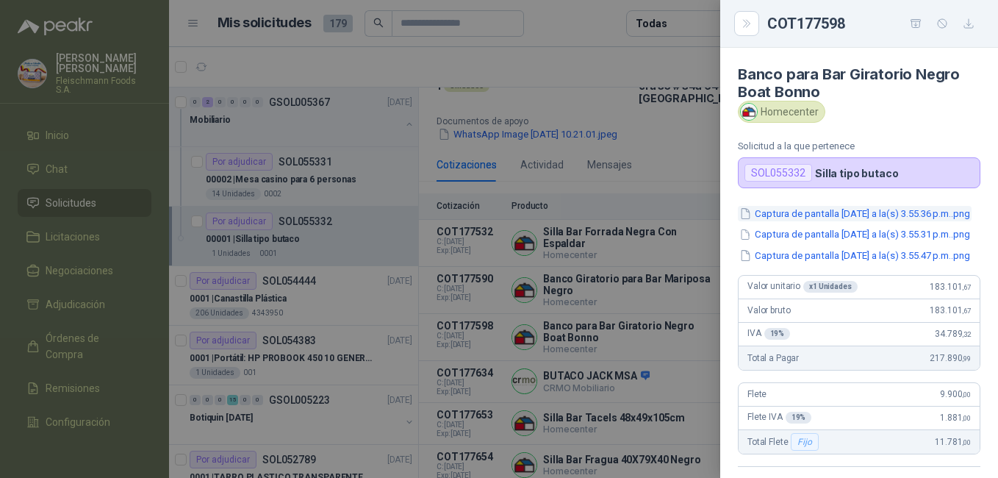
click at [860, 221] on button "Captura de pantalla [DATE] a la(s) 3.55.36 p.m..png" at bounding box center [855, 213] width 234 height 15
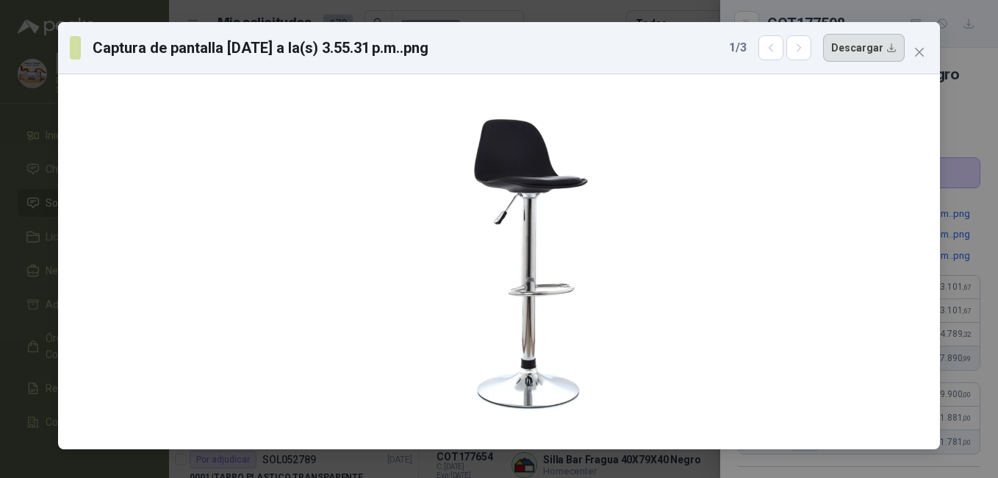
click at [872, 51] on button "Descargar" at bounding box center [864, 48] width 82 height 28
click at [926, 46] on span "Close" at bounding box center [919, 52] width 24 height 12
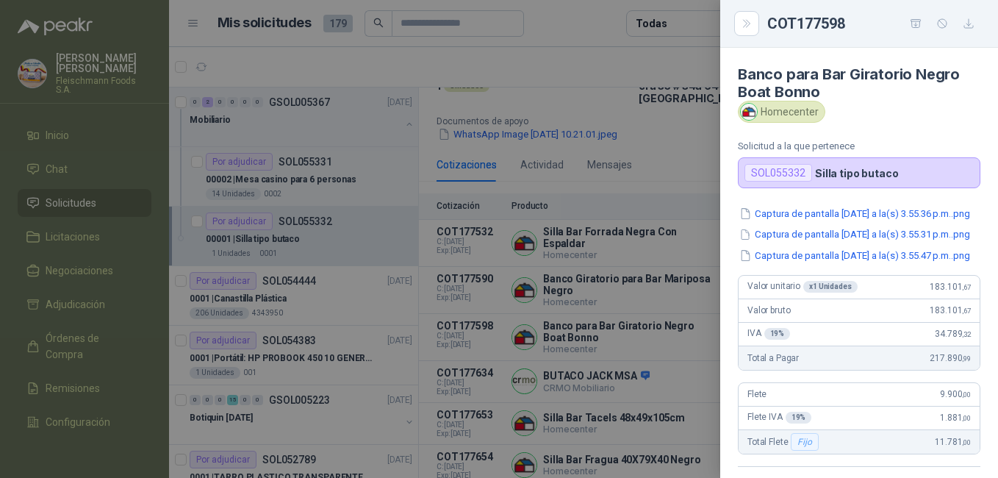
click at [619, 426] on div at bounding box center [499, 239] width 998 height 478
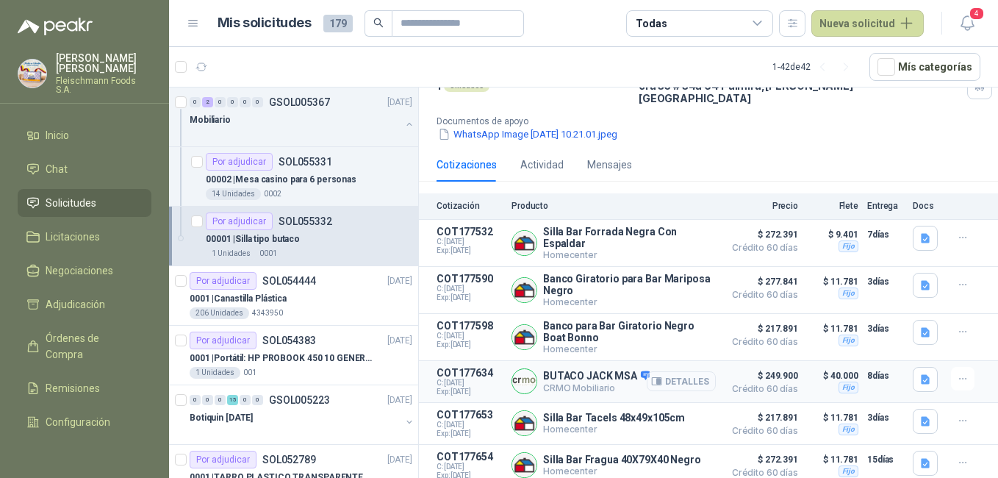
click at [678, 375] on button "Detalles" at bounding box center [680, 381] width 69 height 20
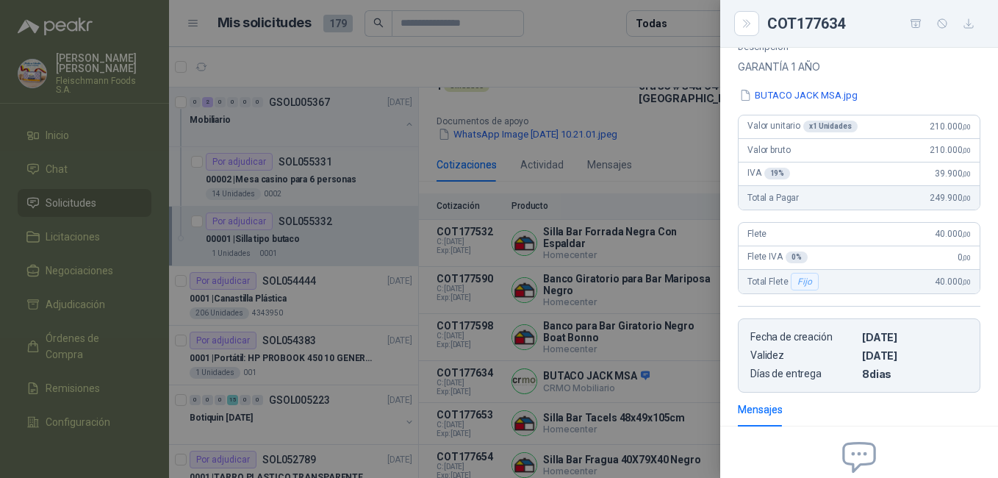
scroll to position [85, 0]
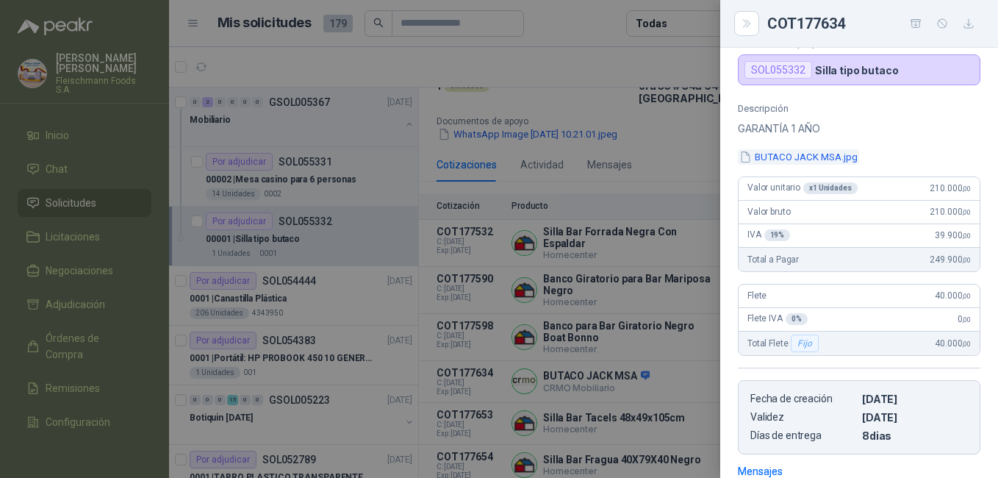
click at [815, 159] on button "BUTACO JACK MSA.jpg" at bounding box center [798, 156] width 121 height 15
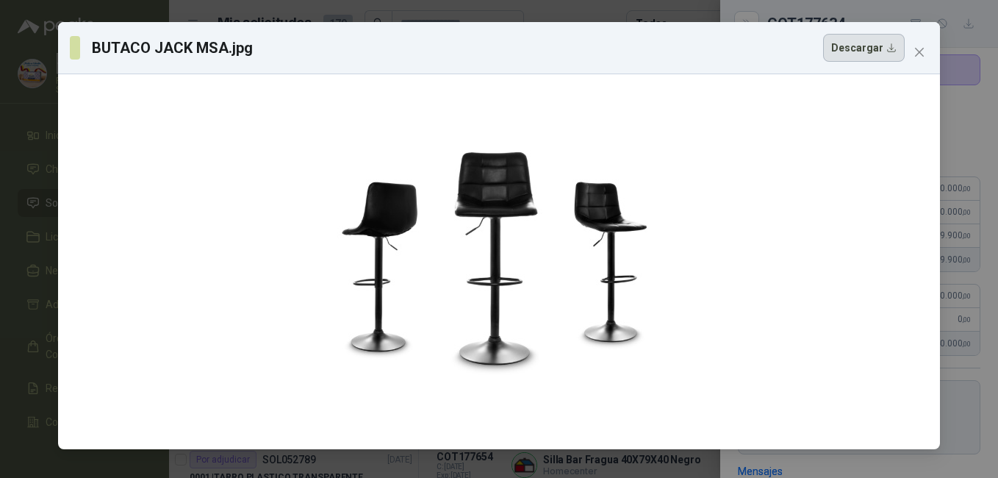
click at [885, 44] on button "Descargar" at bounding box center [864, 48] width 82 height 28
click at [928, 50] on span "Close" at bounding box center [919, 52] width 24 height 12
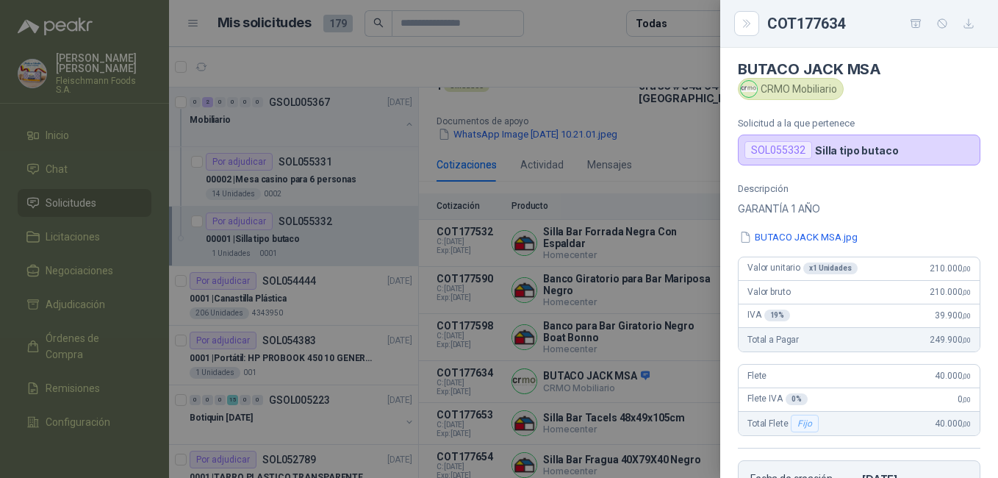
scroll to position [0, 0]
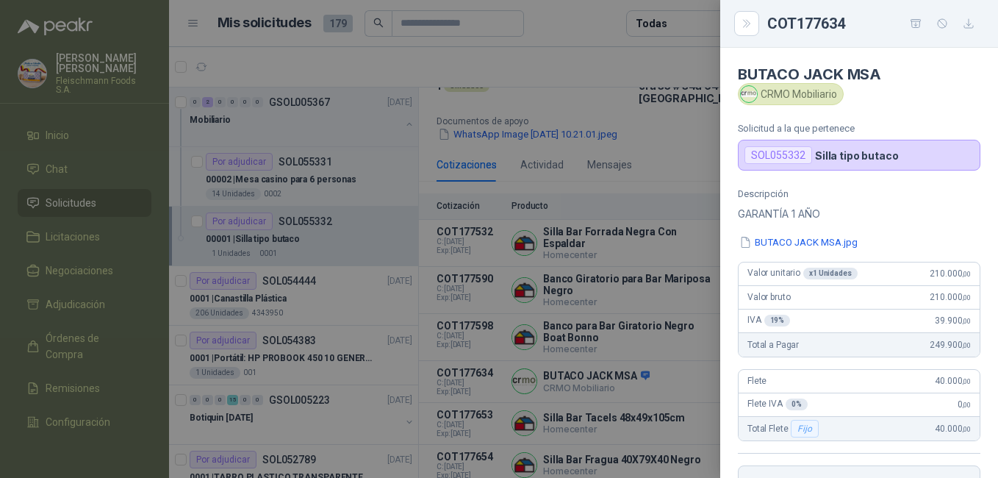
click at [550, 443] on div at bounding box center [499, 239] width 998 height 478
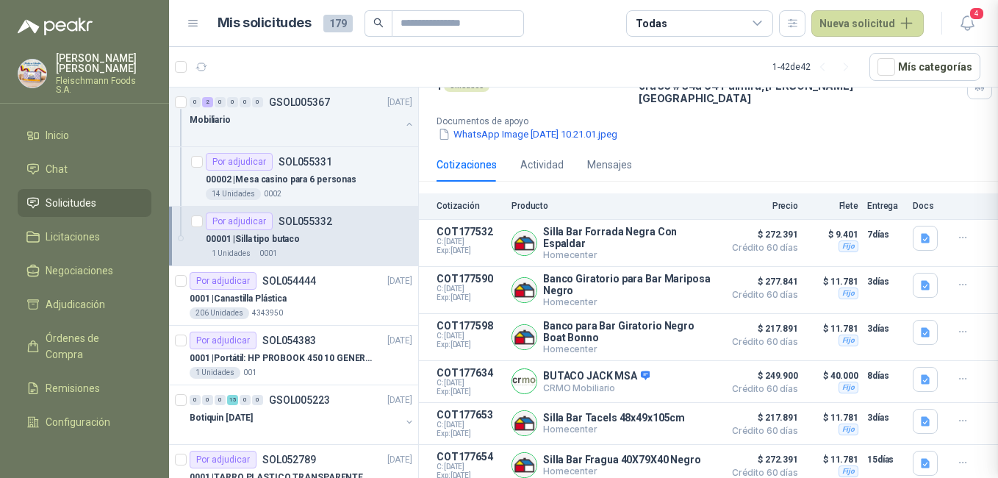
scroll to position [306, 0]
click at [604, 423] on p "Homecenter" at bounding box center [614, 428] width 142 height 11
click at [663, 419] on button "Detalles" at bounding box center [680, 423] width 69 height 20
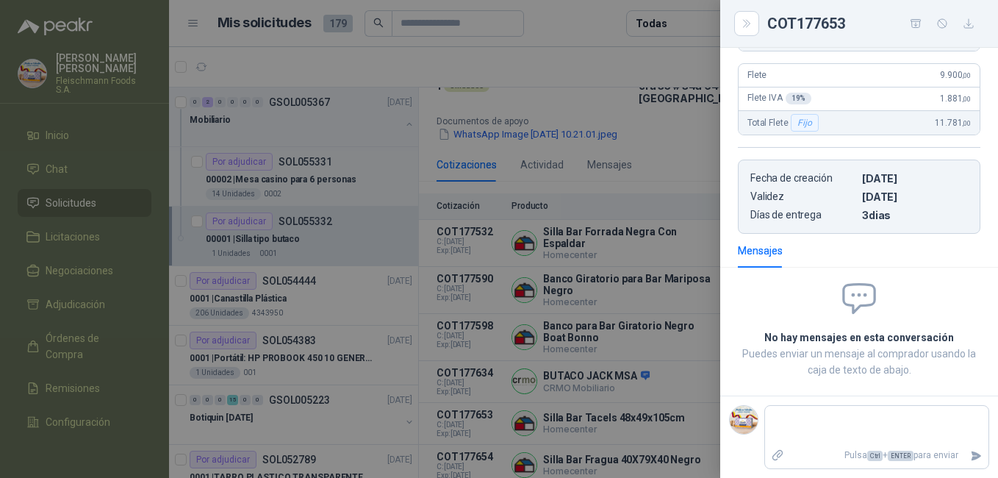
scroll to position [0, 0]
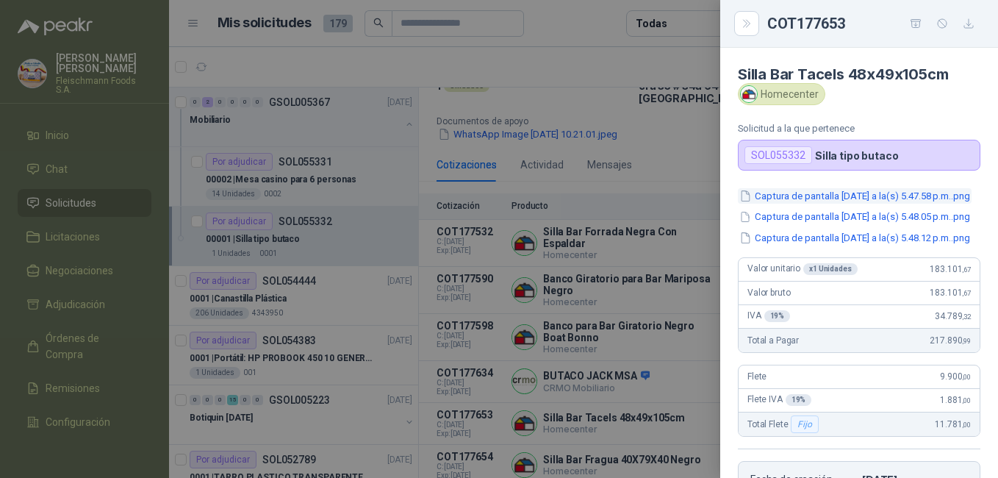
click at [843, 203] on button "Captura de pantalla [DATE] a la(s) 5.47.58 p.m..png" at bounding box center [855, 195] width 234 height 15
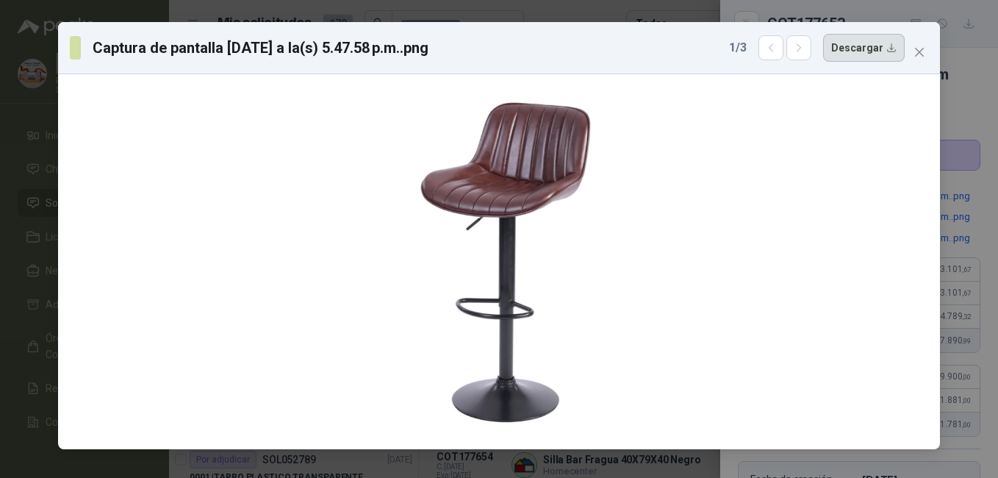
click at [858, 49] on button "Descargar" at bounding box center [864, 48] width 82 height 28
click at [926, 46] on span "Close" at bounding box center [919, 52] width 24 height 12
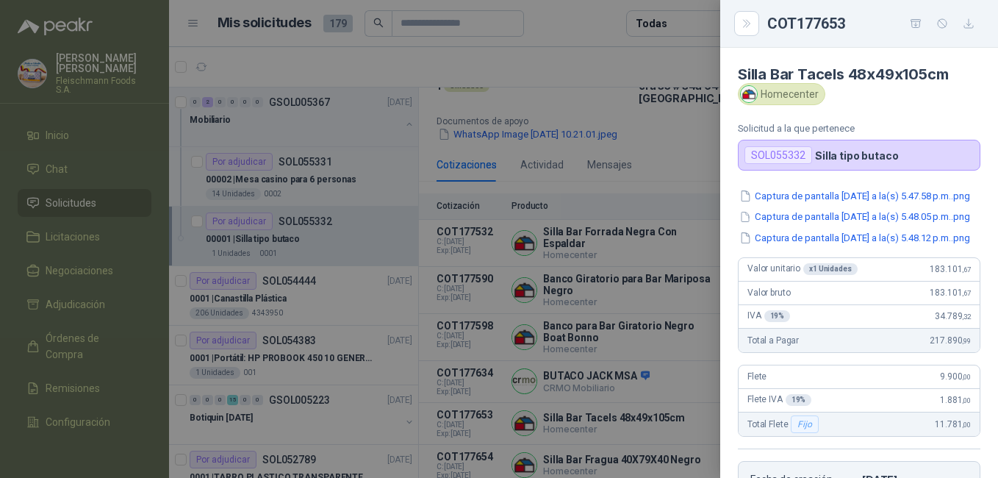
click at [613, 406] on div at bounding box center [499, 239] width 998 height 478
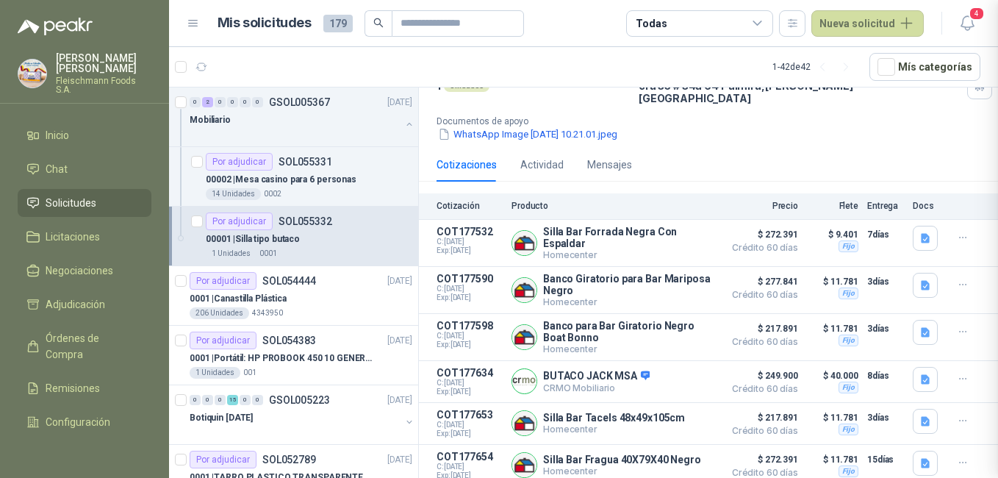
scroll to position [335, 0]
click at [678, 460] on button "Detalles" at bounding box center [680, 465] width 69 height 20
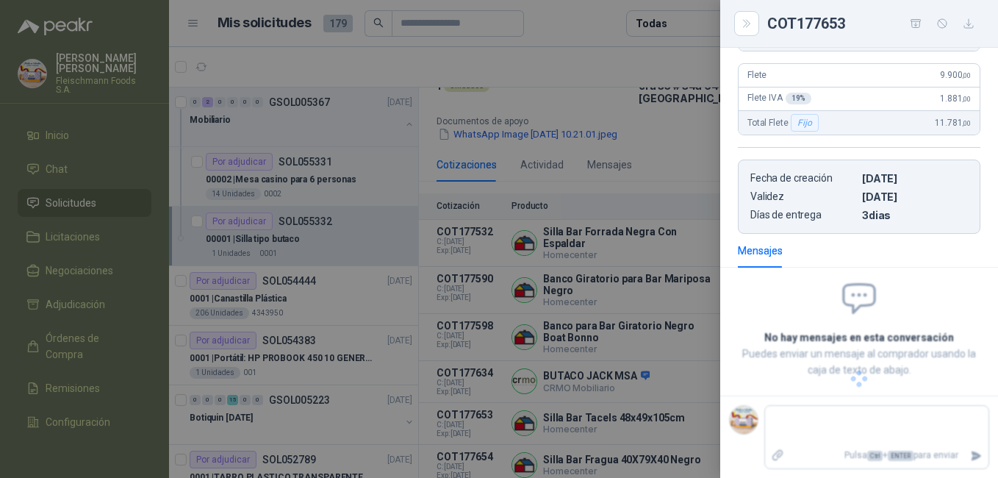
scroll to position [0, 0]
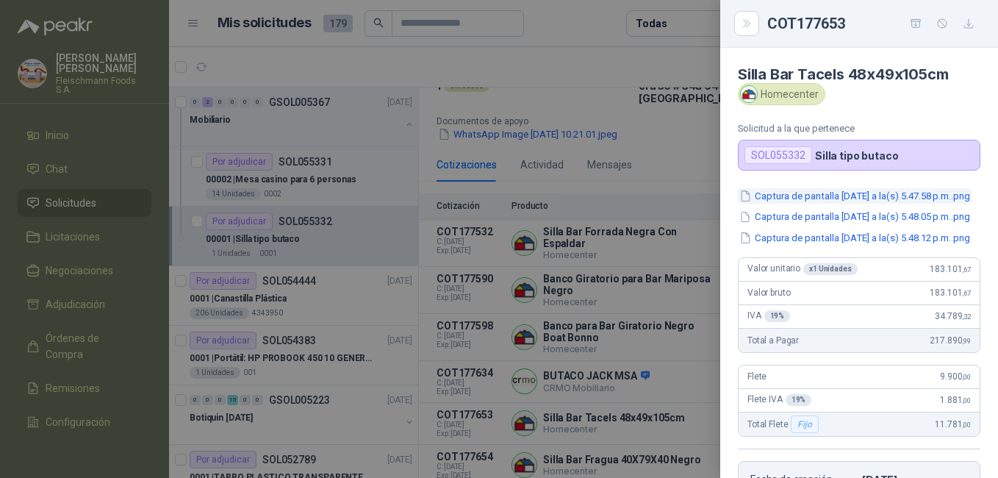
click at [846, 198] on button "Captura de pantalla [DATE] a la(s) 5.47.58 p.m..png" at bounding box center [855, 195] width 234 height 15
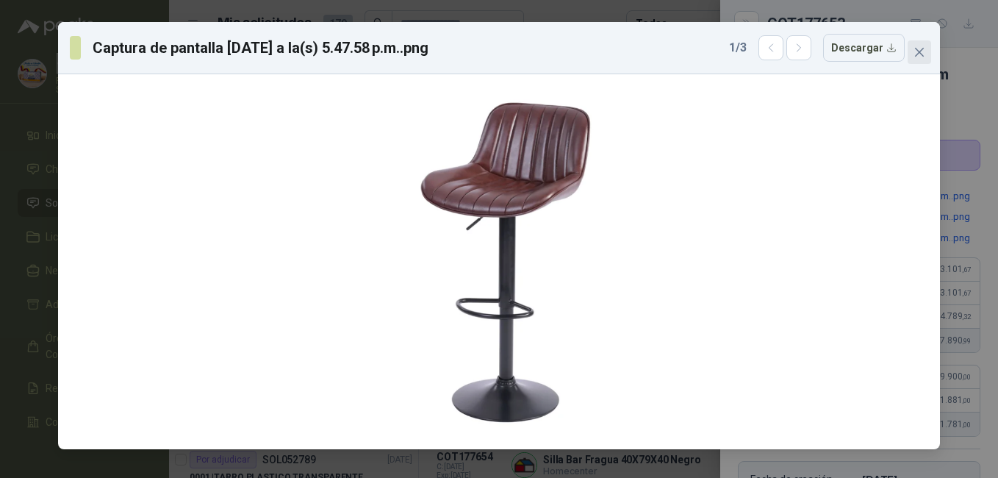
click at [909, 48] on span "Close" at bounding box center [919, 52] width 24 height 12
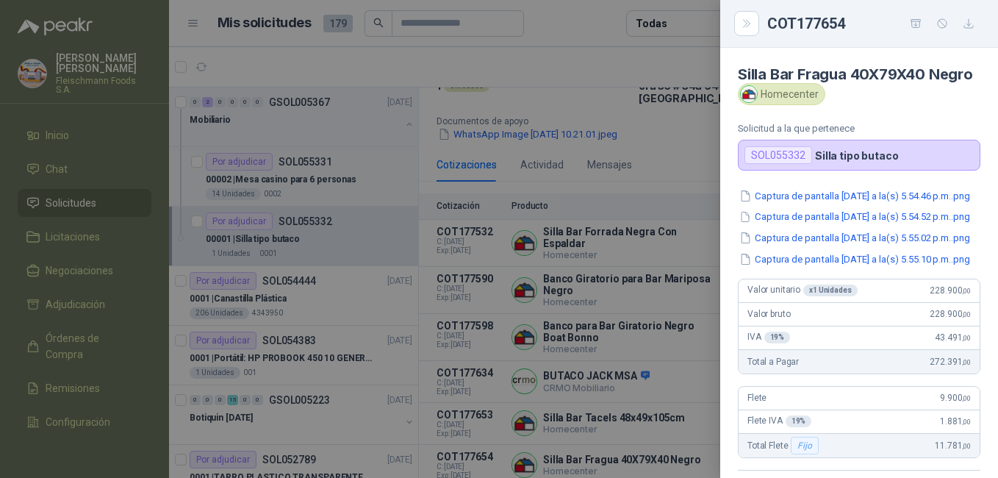
click at [630, 448] on div at bounding box center [499, 239] width 998 height 478
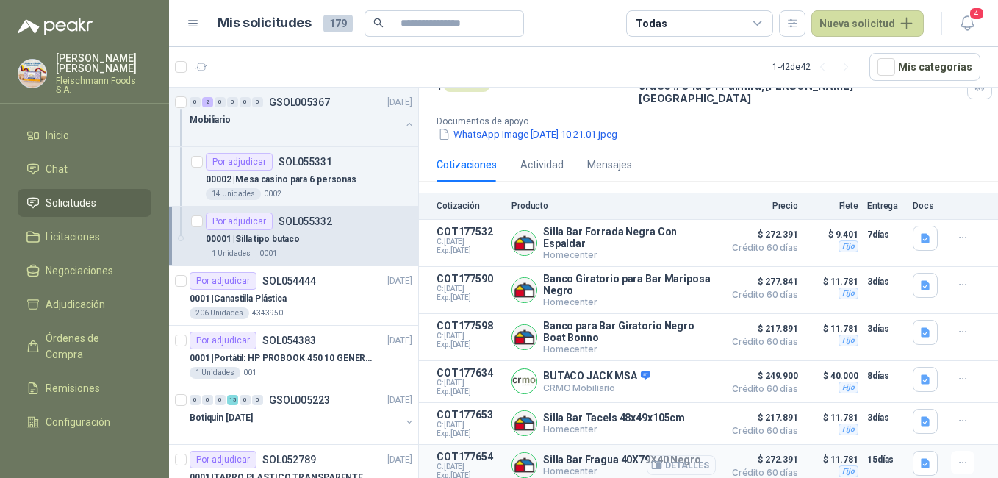
click at [683, 463] on button "Detalles" at bounding box center [680, 465] width 69 height 20
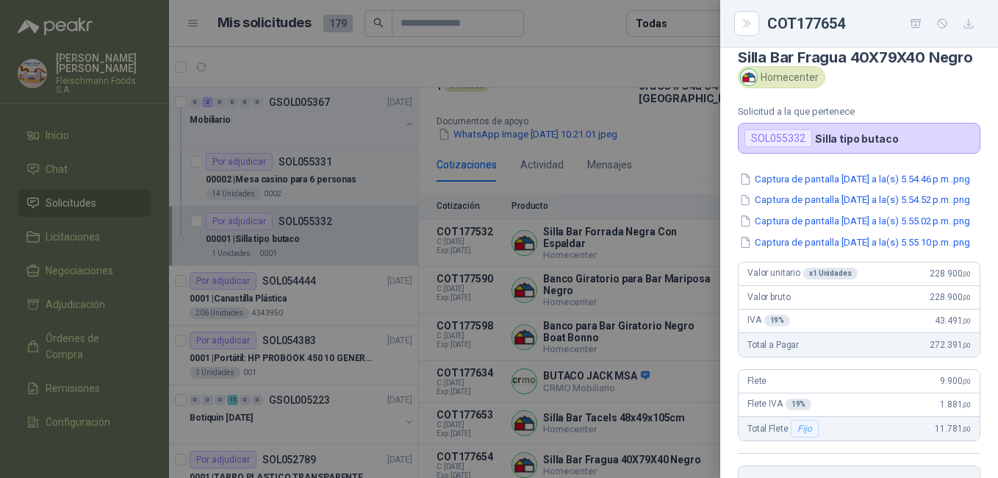
scroll to position [0, 0]
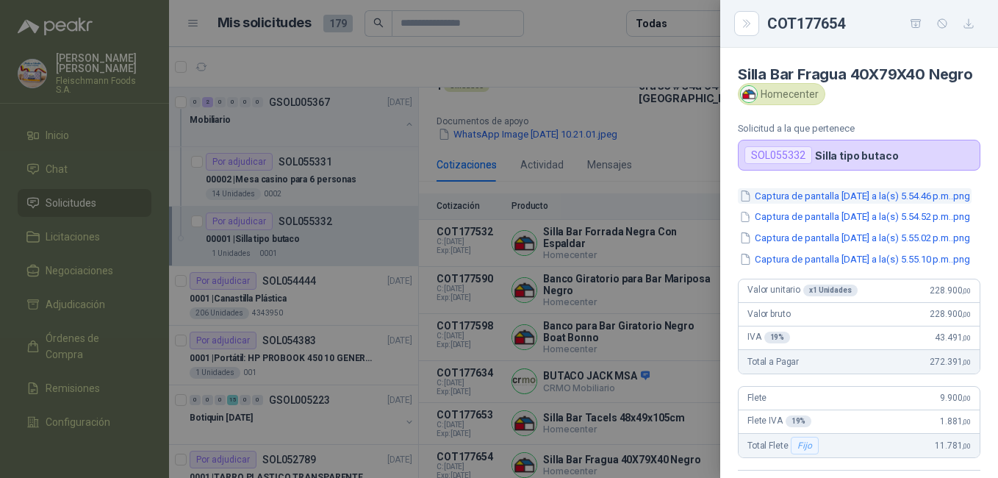
click at [852, 203] on button "Captura de pantalla [DATE] a la(s) 5.54.46 p.m..png" at bounding box center [855, 195] width 234 height 15
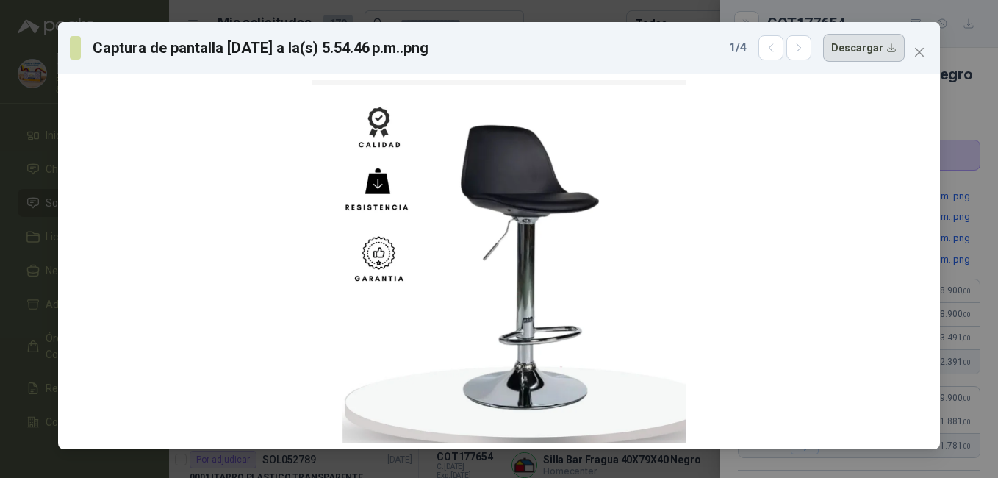
click at [879, 46] on button "Descargar" at bounding box center [864, 48] width 82 height 28
click at [923, 54] on icon "close" at bounding box center [919, 52] width 12 height 12
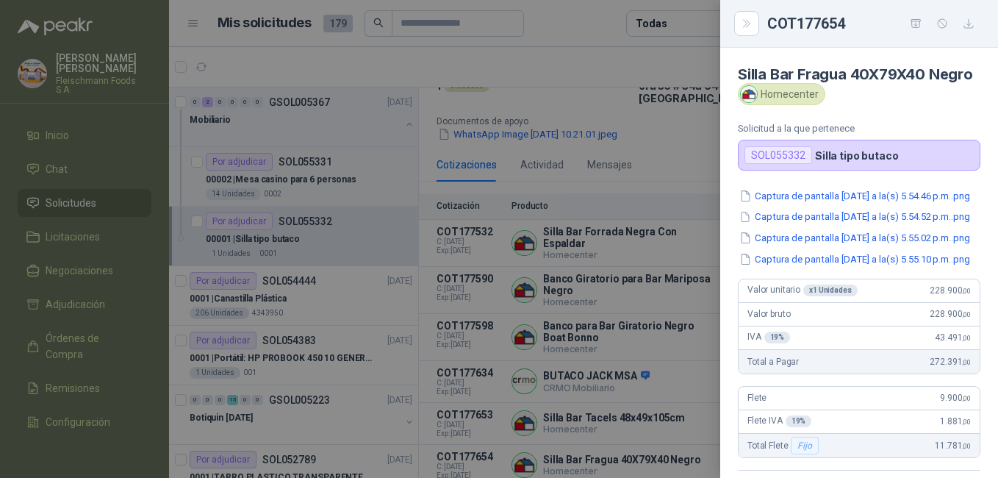
click at [566, 431] on div at bounding box center [499, 239] width 998 height 478
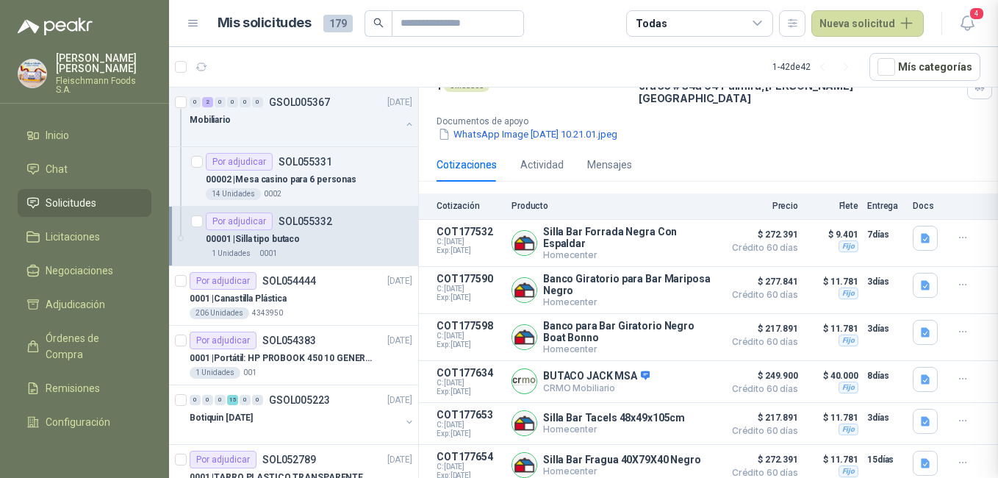
scroll to position [385, 0]
